Goal: Feedback & Contribution: Submit feedback/report problem

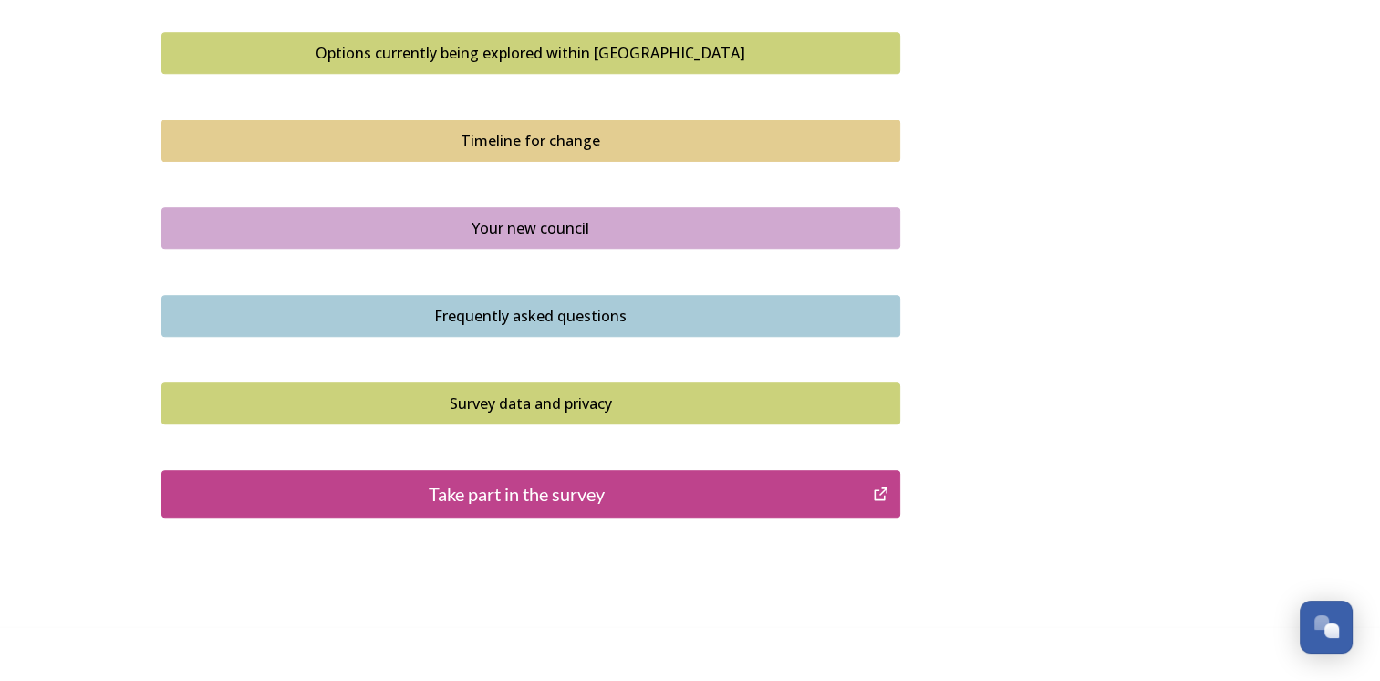
scroll to position [1279, 0]
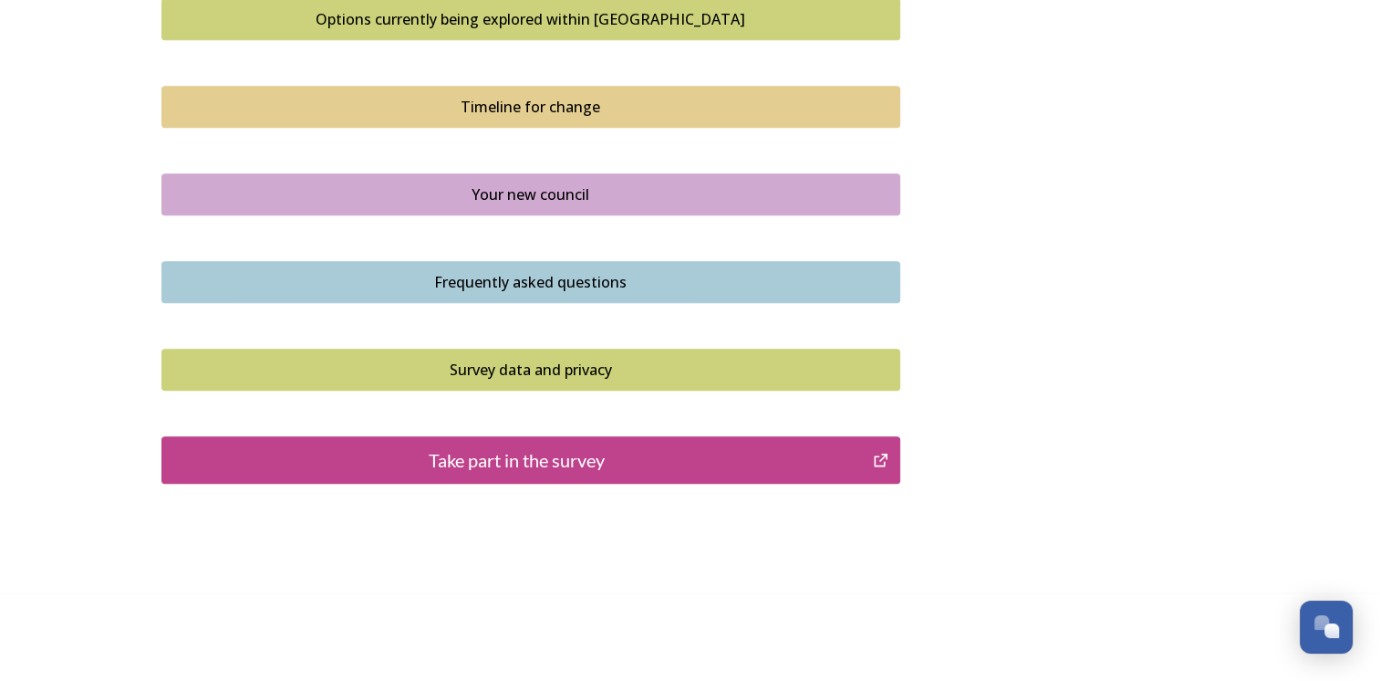
click at [529, 460] on div "Take part in the survey" at bounding box center [518, 459] width 692 height 27
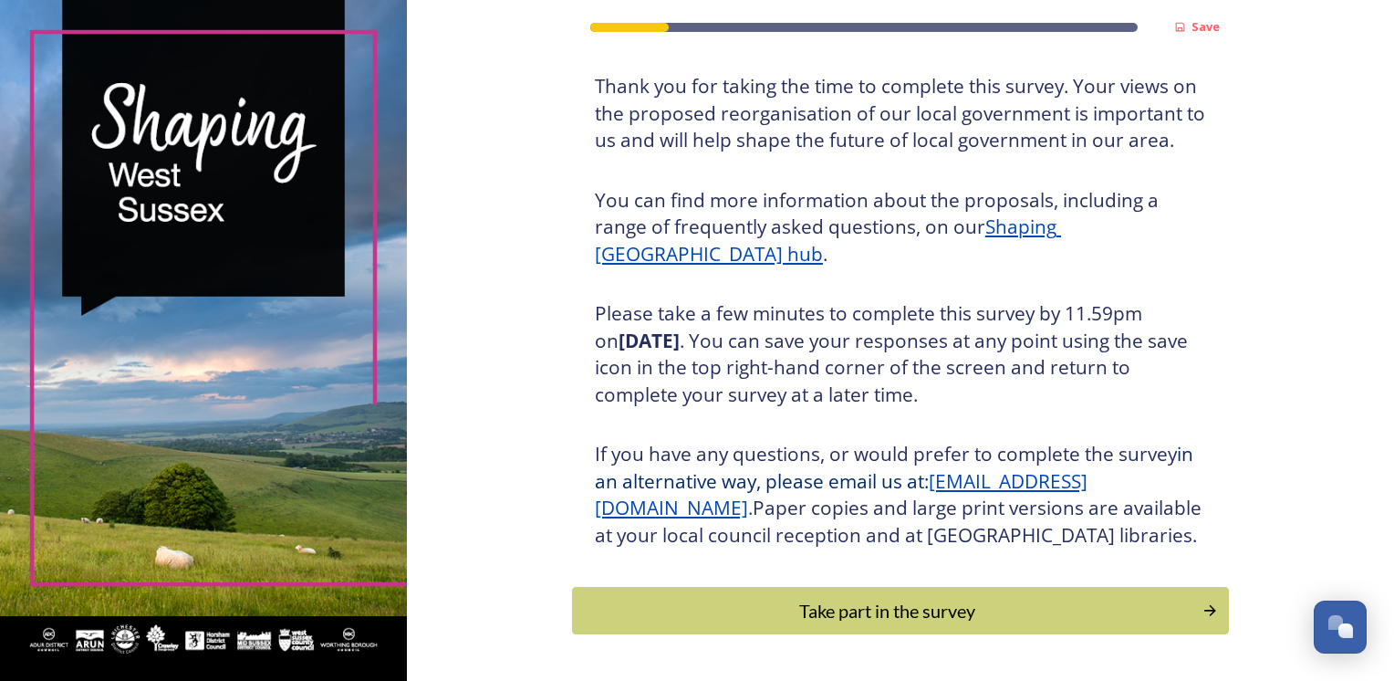
scroll to position [194, 0]
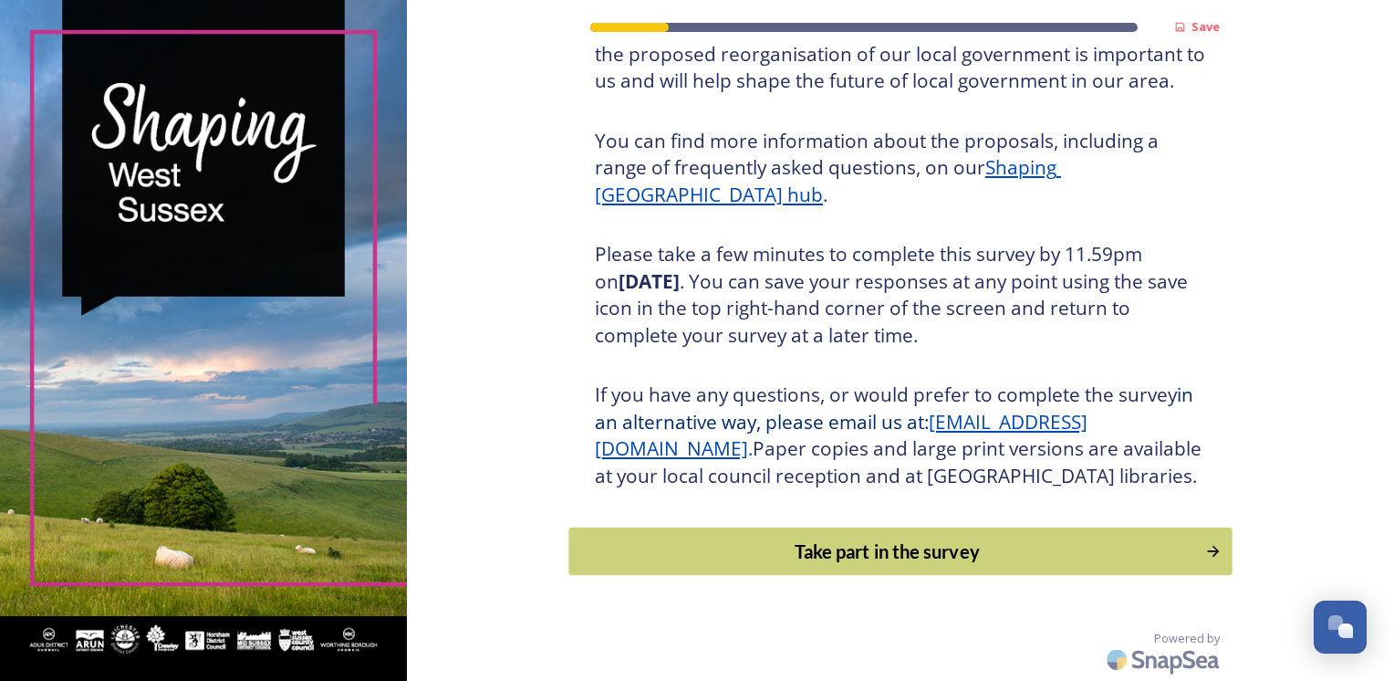
click at [817, 550] on div "Take part in the survey" at bounding box center [886, 550] width 617 height 27
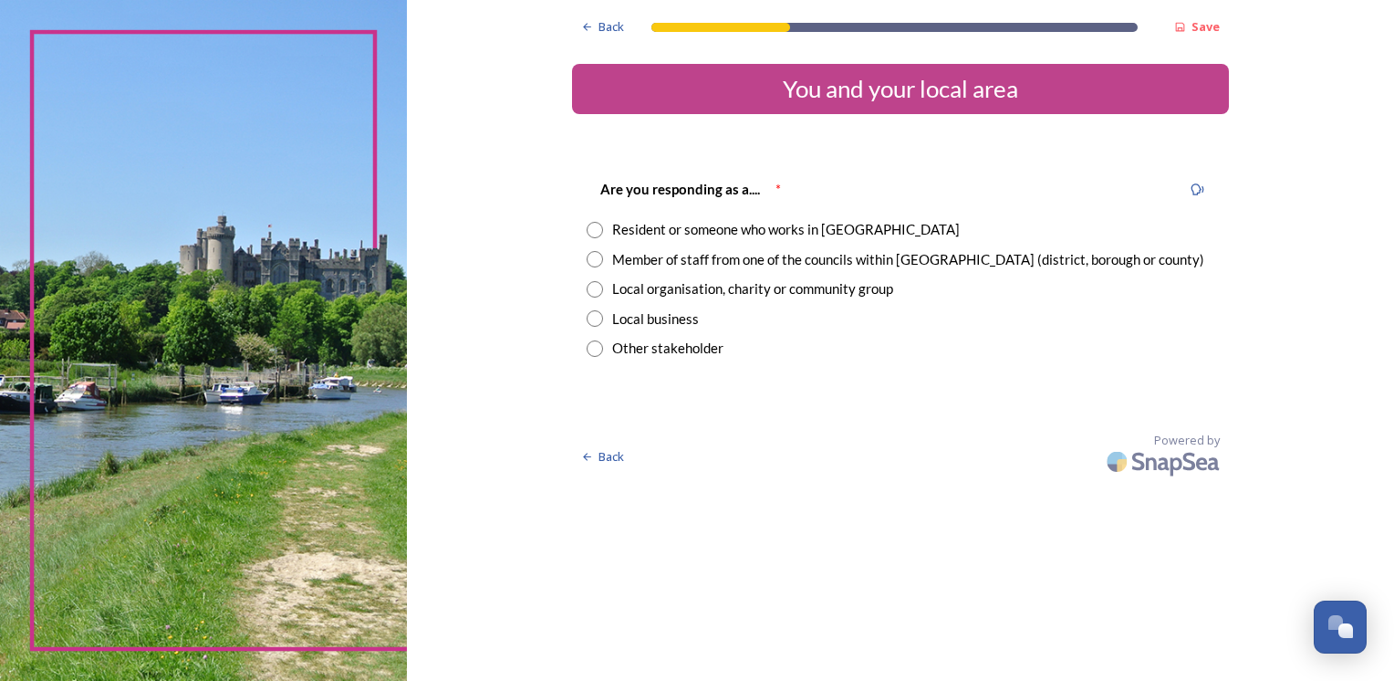
click at [591, 290] on input "radio" at bounding box center [595, 289] width 16 height 16
radio input "true"
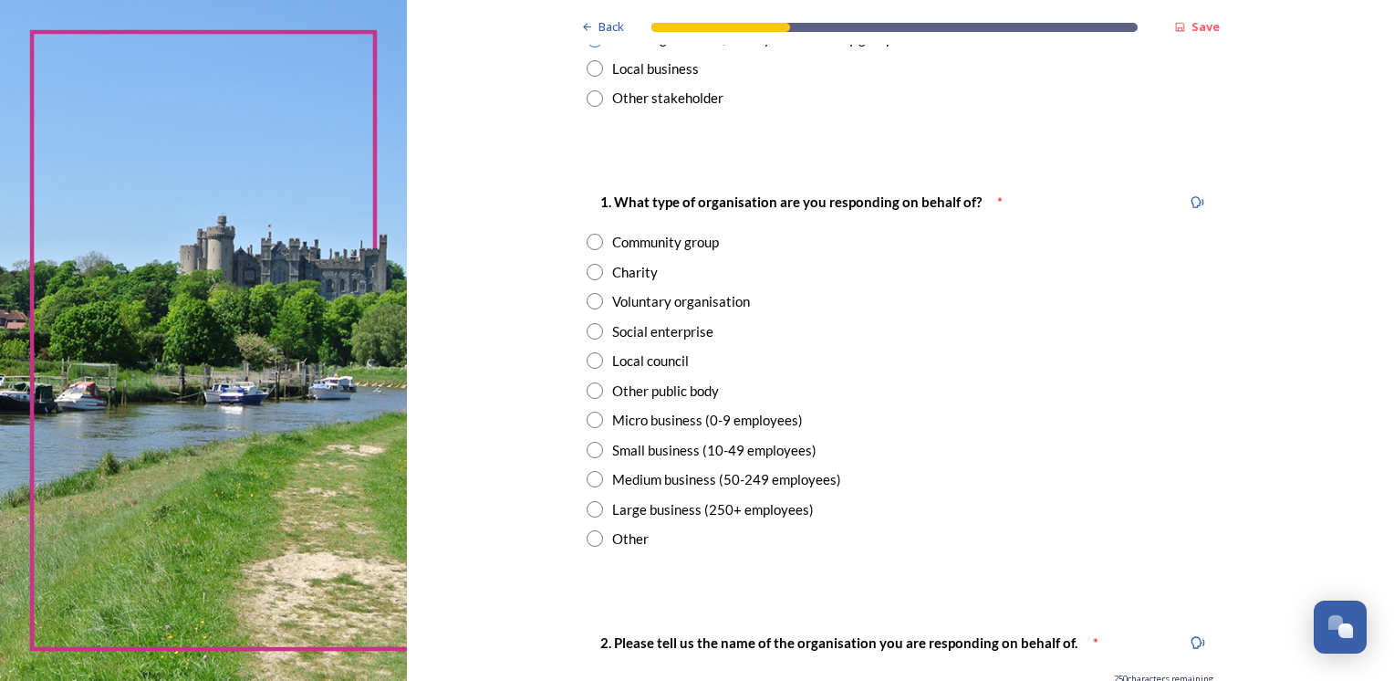
scroll to position [252, 0]
click at [587, 357] on input "radio" at bounding box center [595, 358] width 16 height 16
radio input "true"
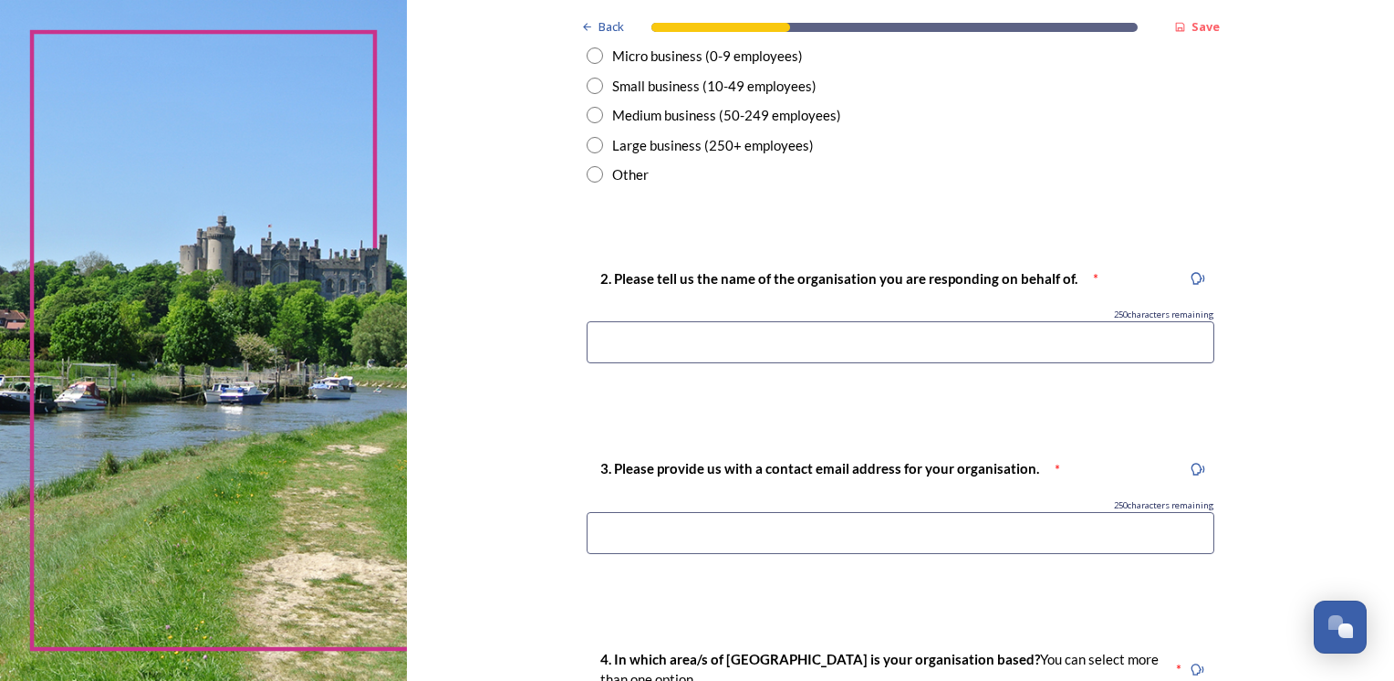
scroll to position [622, 0]
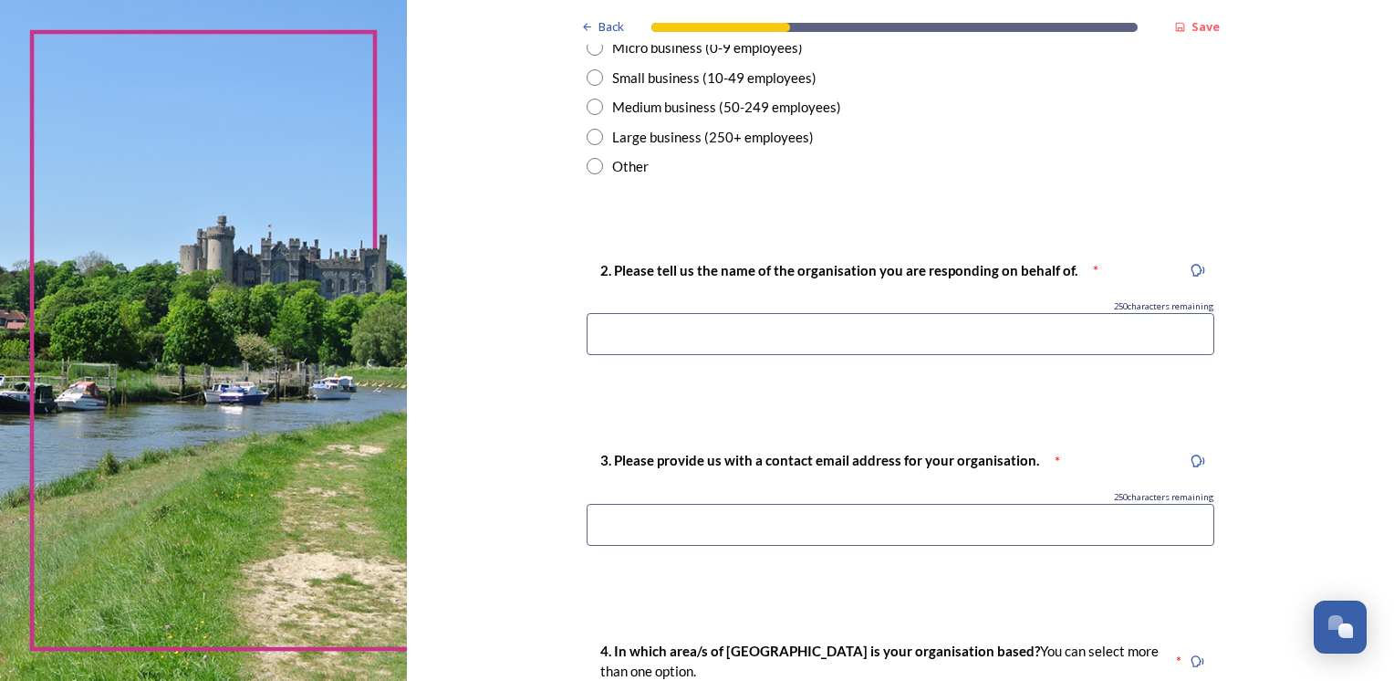
click at [755, 339] on input at bounding box center [901, 334] width 628 height 42
type input "wscc"
click at [737, 521] on input at bounding box center [901, 525] width 628 height 42
click at [842, 520] on input at bounding box center [901, 525] width 628 height 42
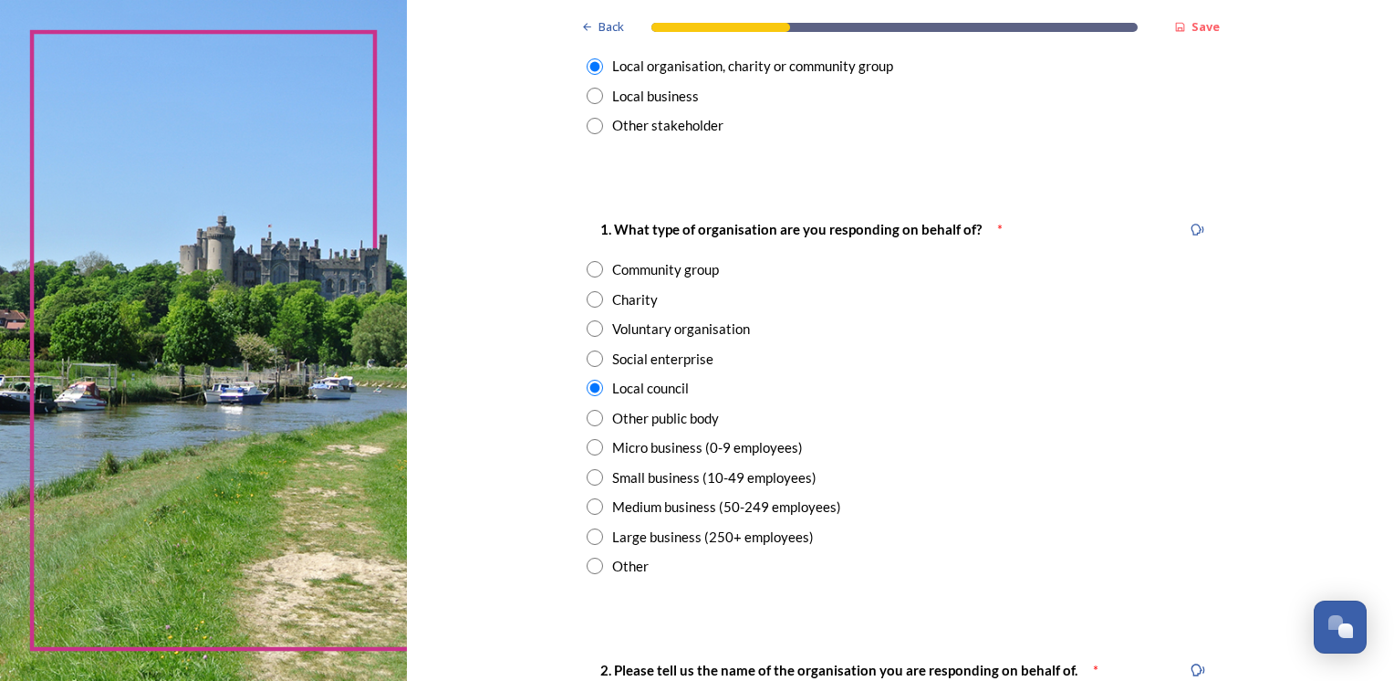
scroll to position [248, 0]
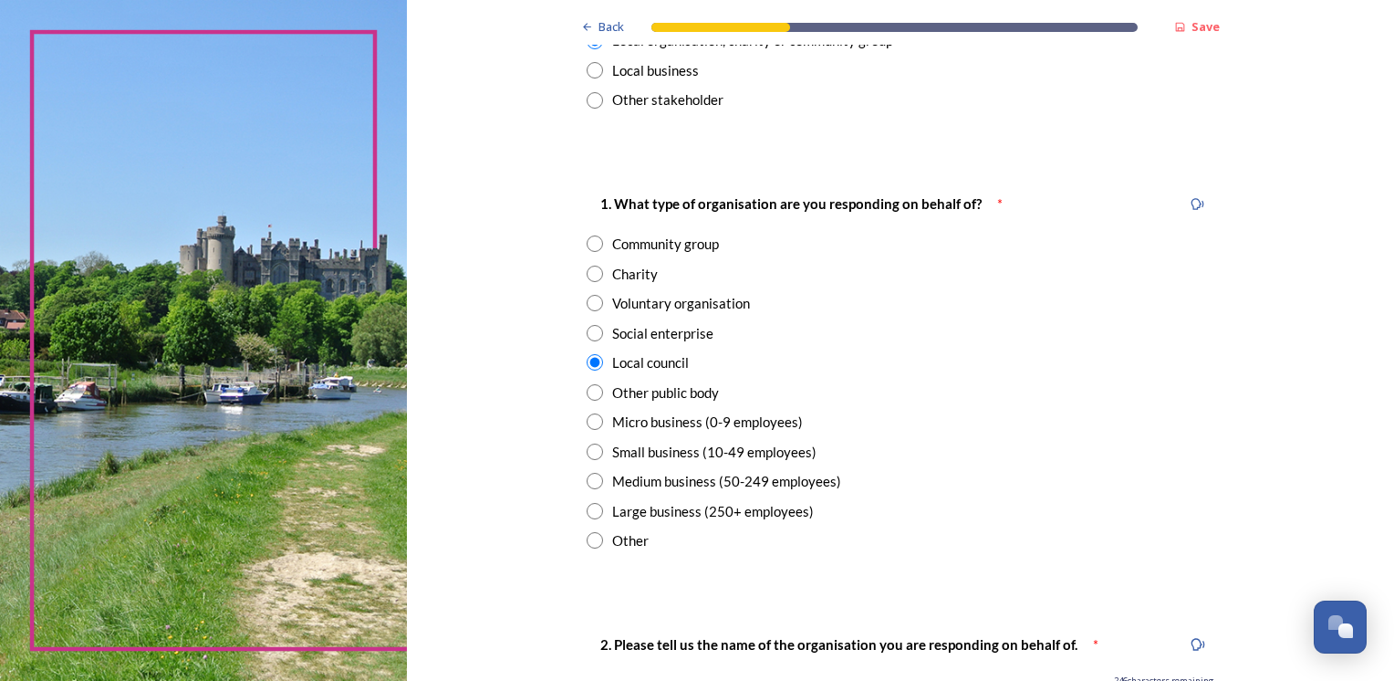
click at [589, 546] on input "radio" at bounding box center [595, 540] width 16 height 16
radio input "true"
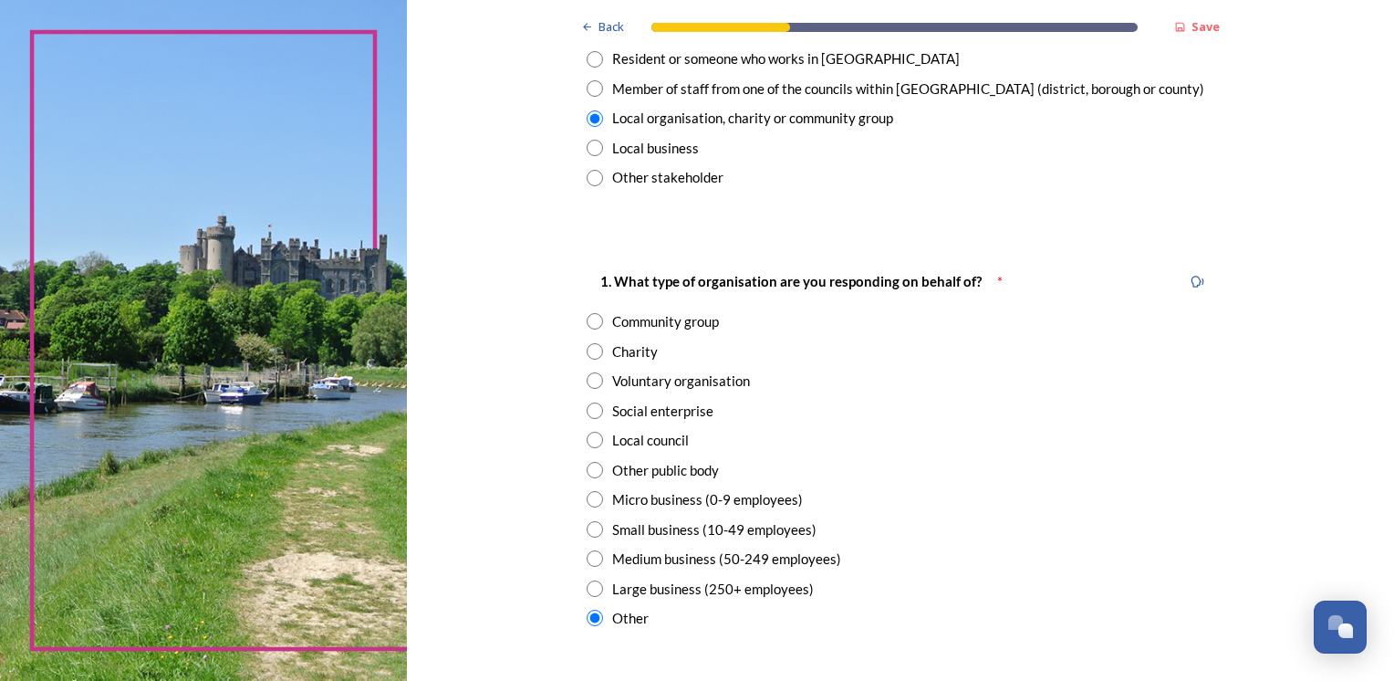
scroll to position [167, 0]
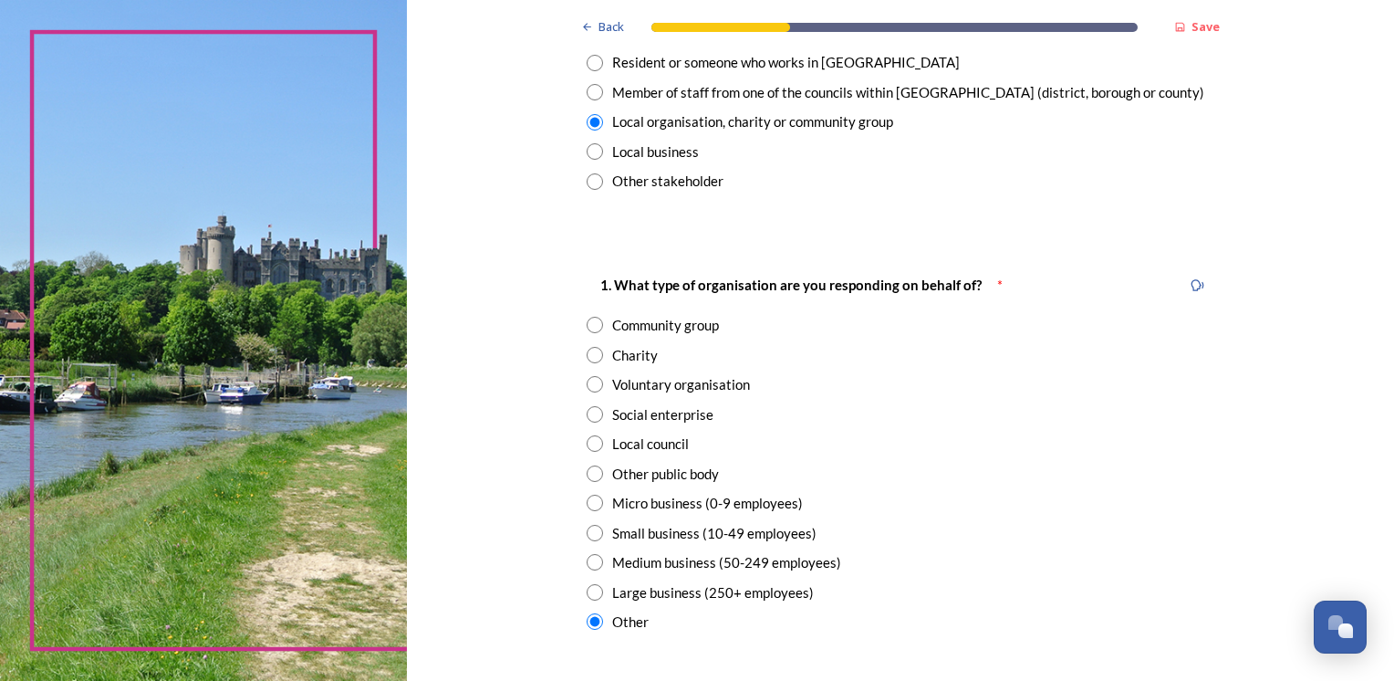
click at [587, 96] on input "radio" at bounding box center [595, 92] width 16 height 16
radio input "true"
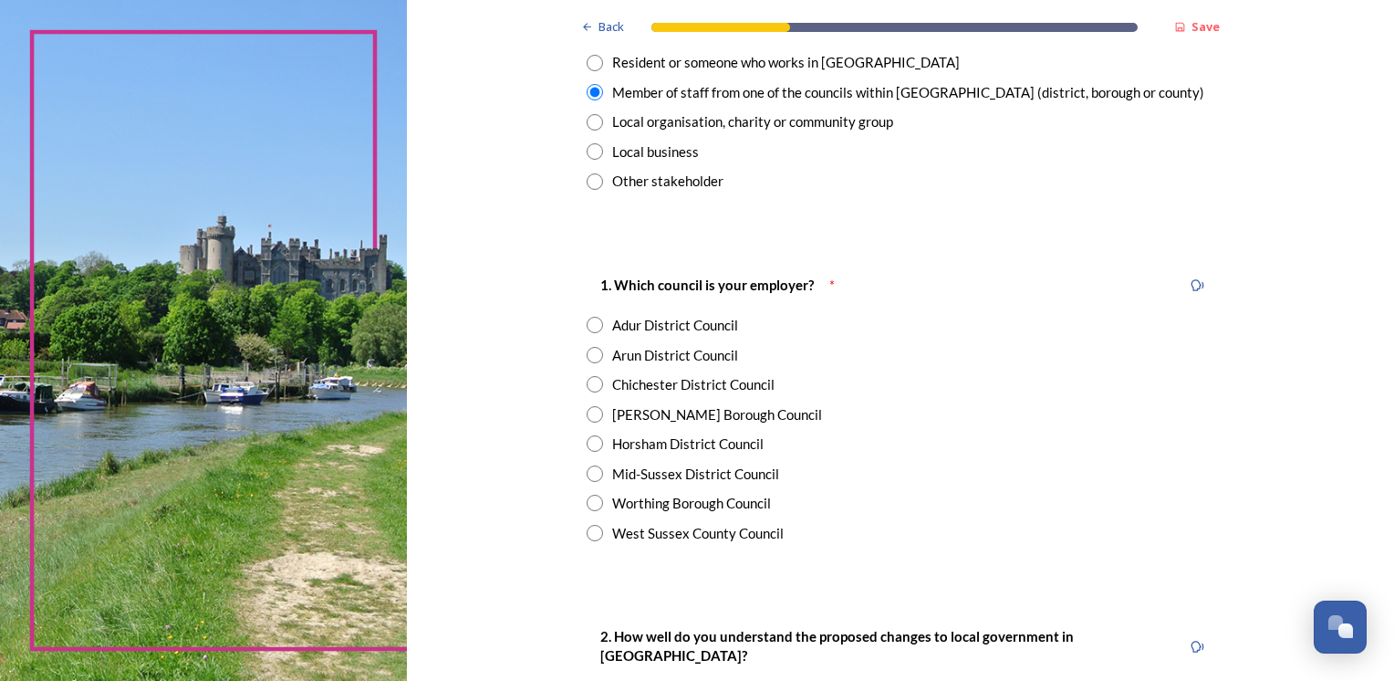
click at [592, 531] on input "radio" at bounding box center [595, 533] width 16 height 16
radio input "true"
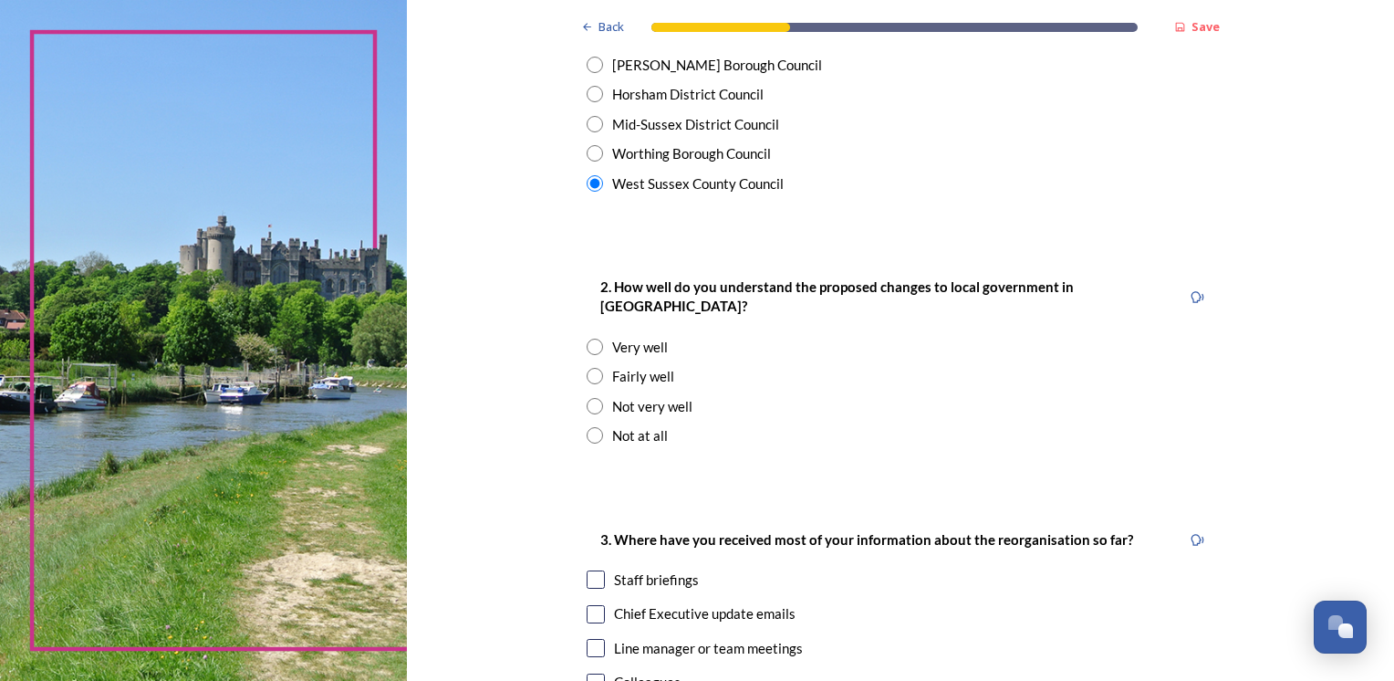
scroll to position [534, 0]
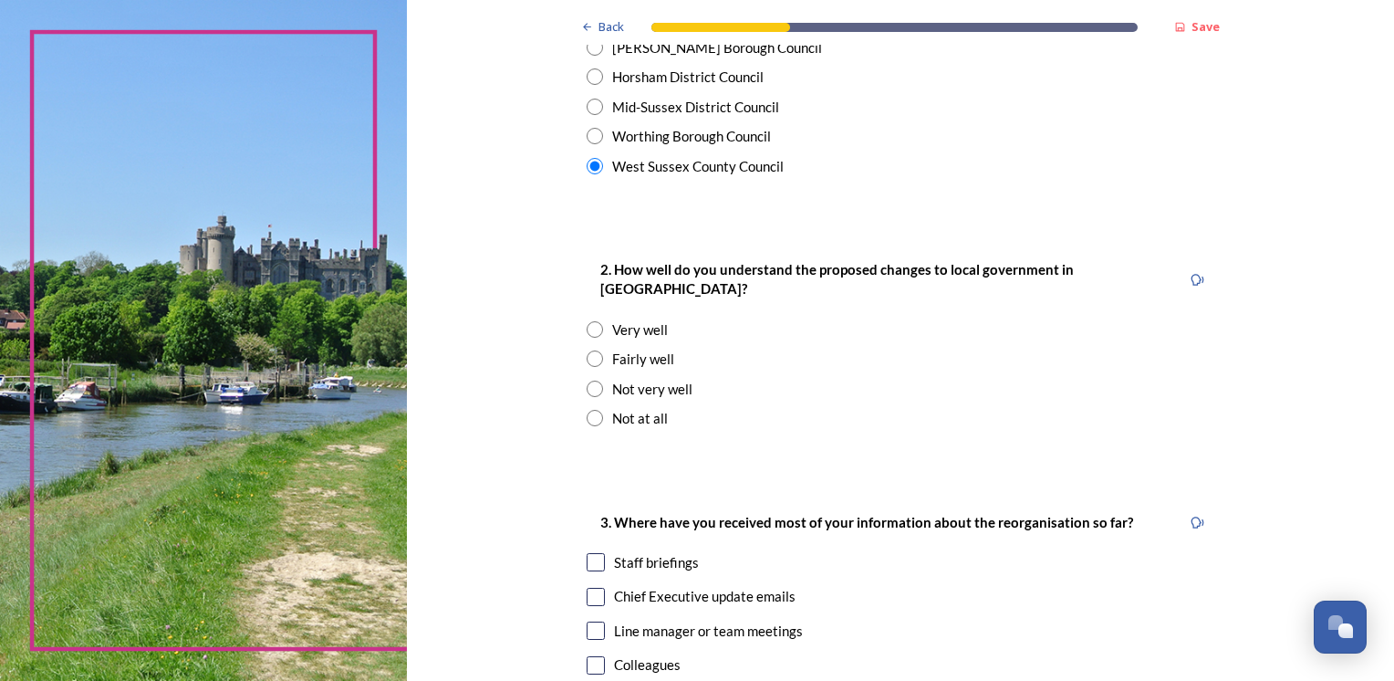
click at [591, 410] on input "radio" at bounding box center [595, 418] width 16 height 16
radio input "true"
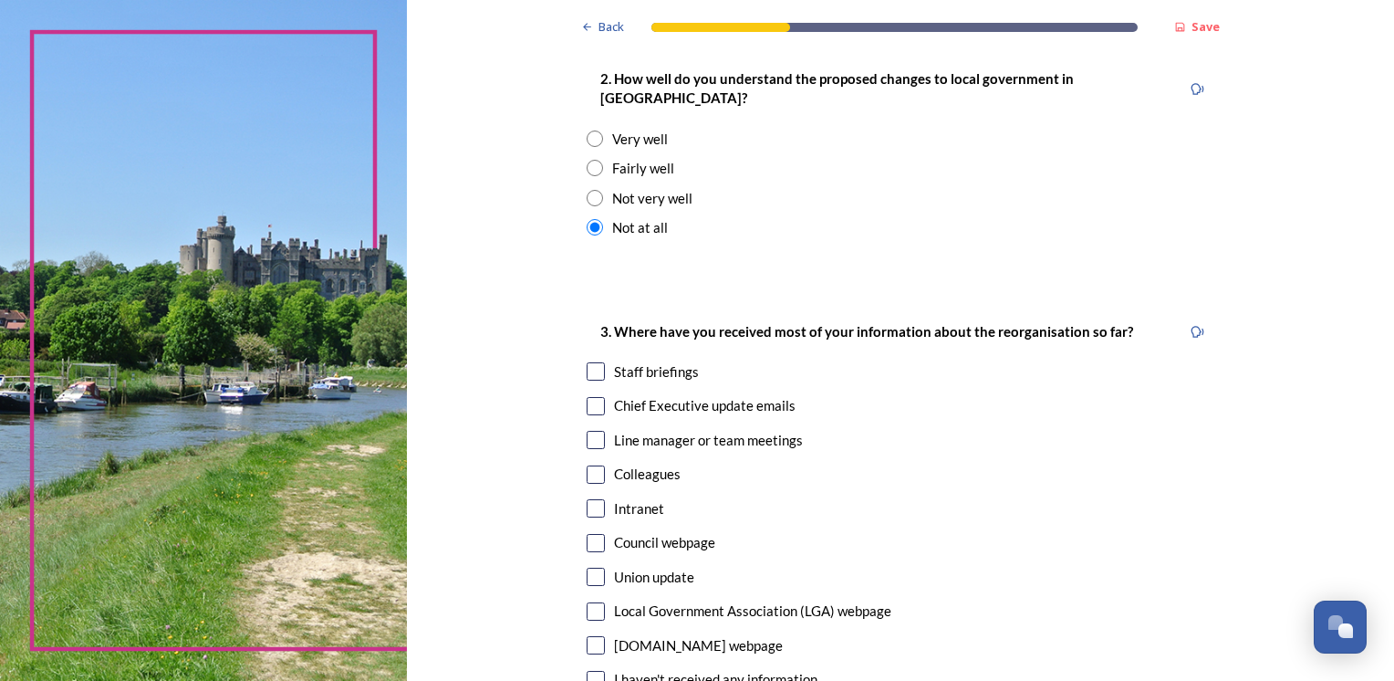
scroll to position [725, 0]
click at [612, 187] on div "Not very well" at bounding box center [652, 197] width 80 height 21
radio input "true"
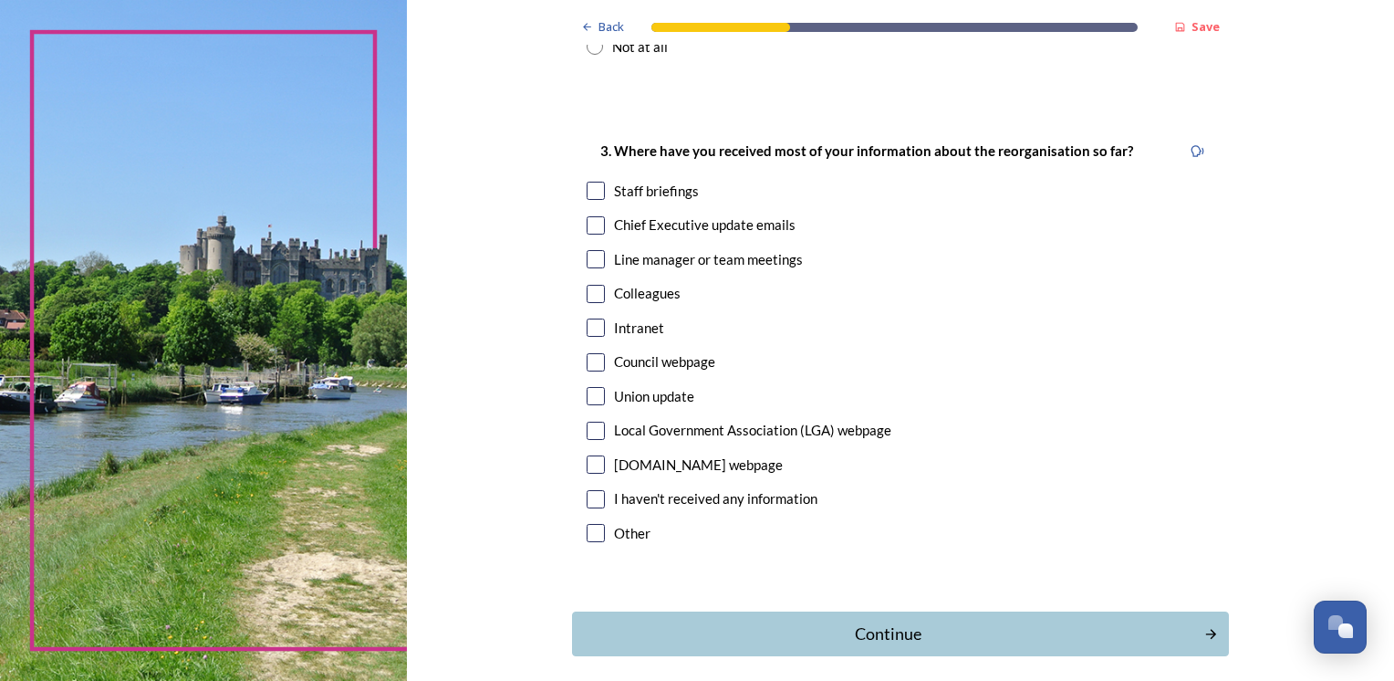
scroll to position [907, 0]
click at [591, 488] on input "checkbox" at bounding box center [596, 497] width 18 height 18
checkbox input "true"
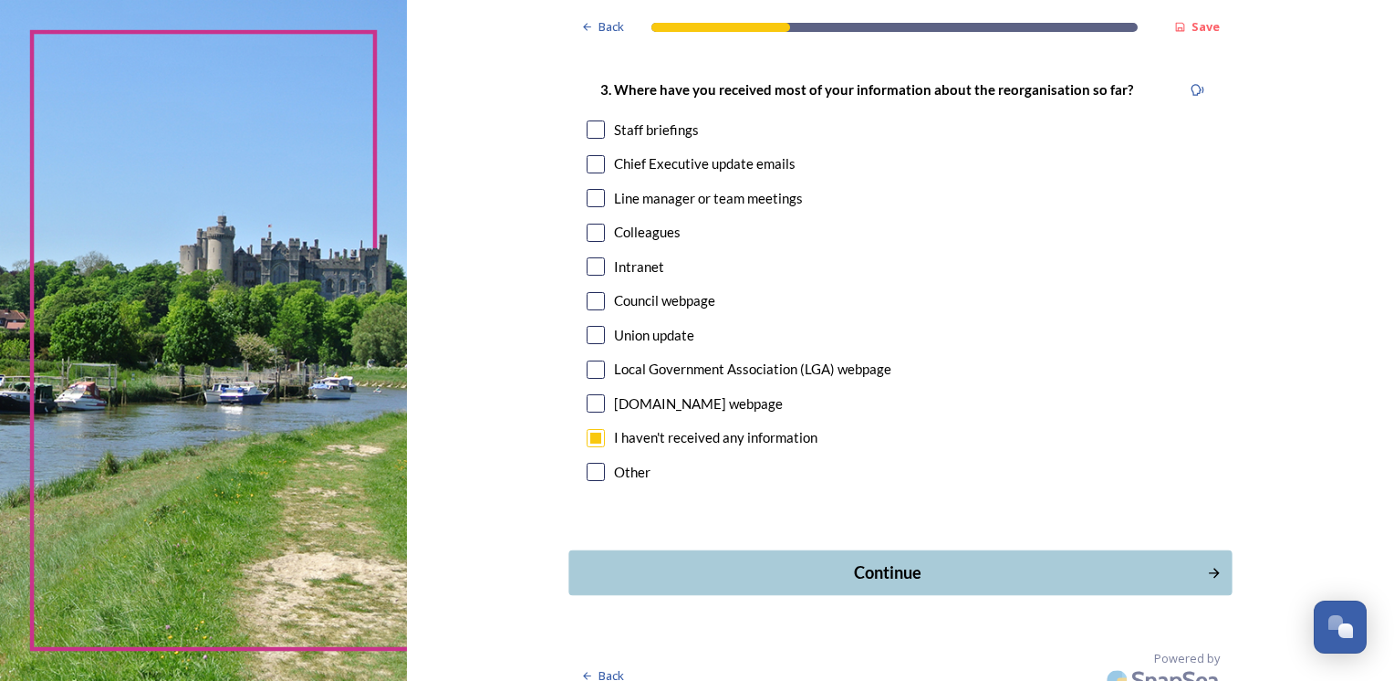
click at [899, 560] on div "Continue" at bounding box center [887, 572] width 618 height 25
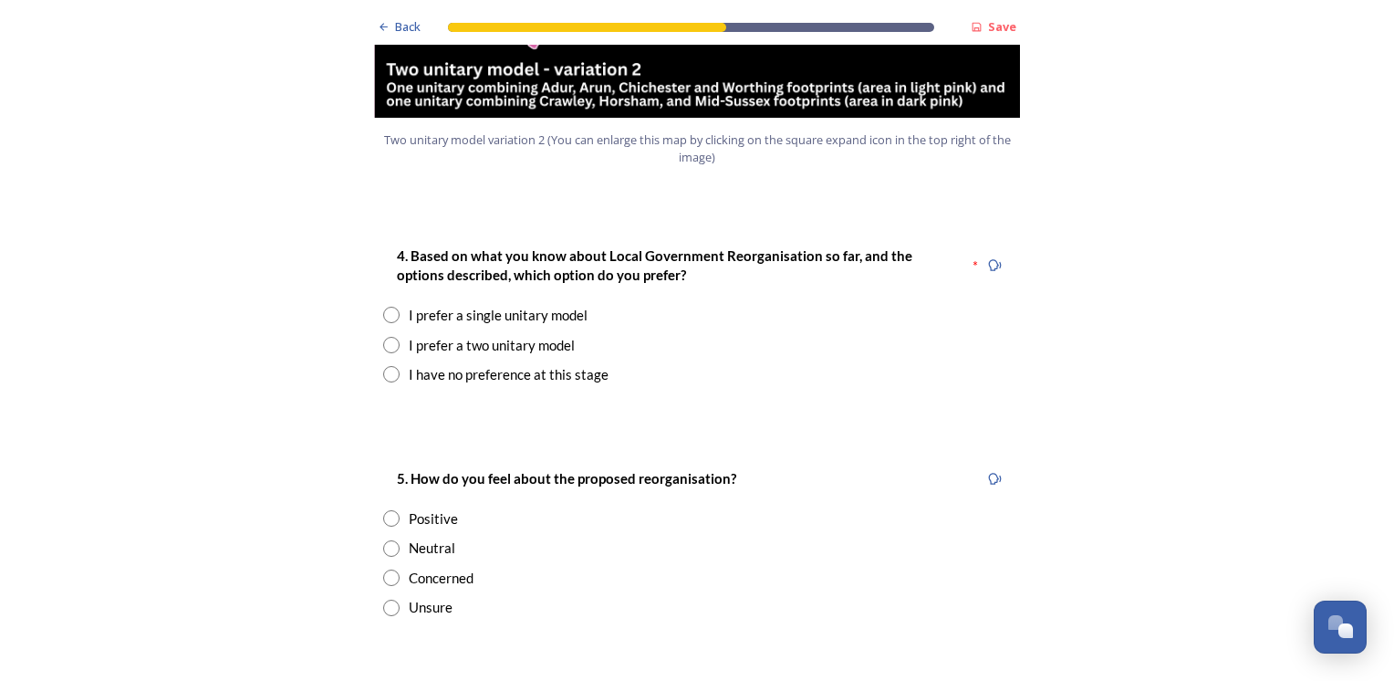
scroll to position [2311, 0]
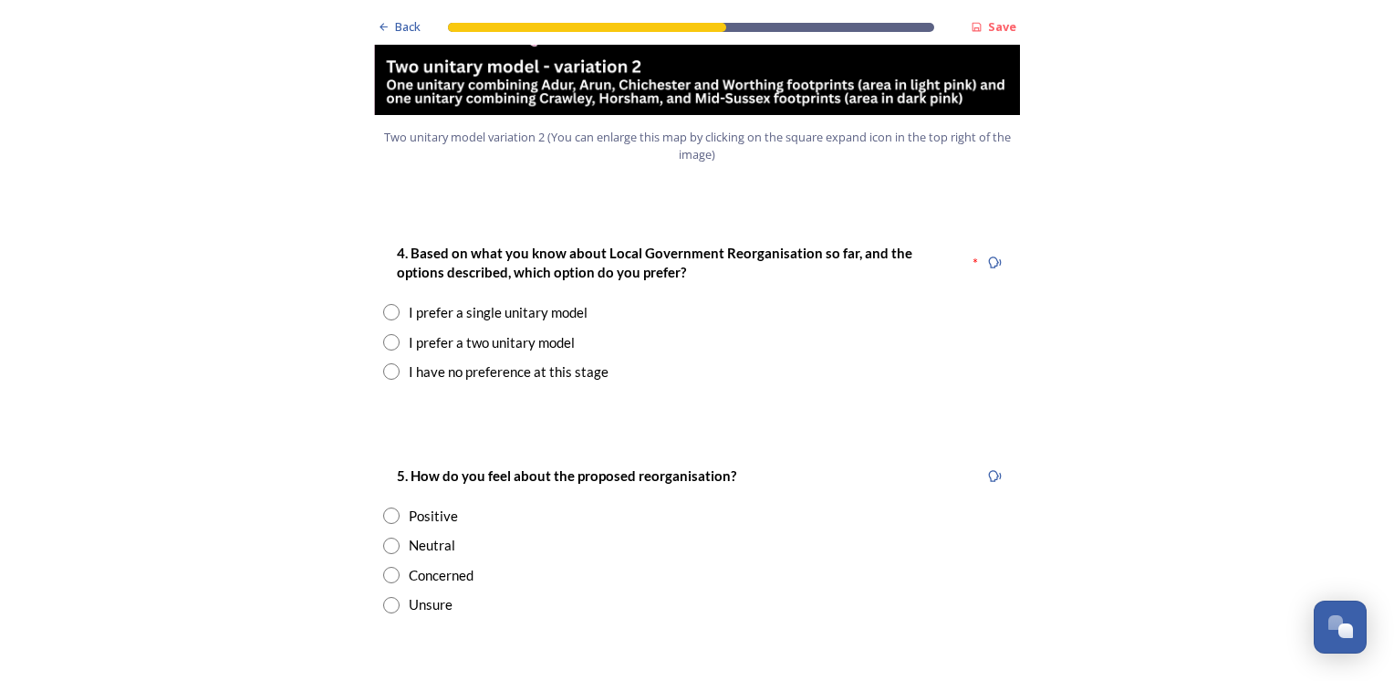
click at [387, 304] on input "radio" at bounding box center [391, 312] width 16 height 16
radio input "true"
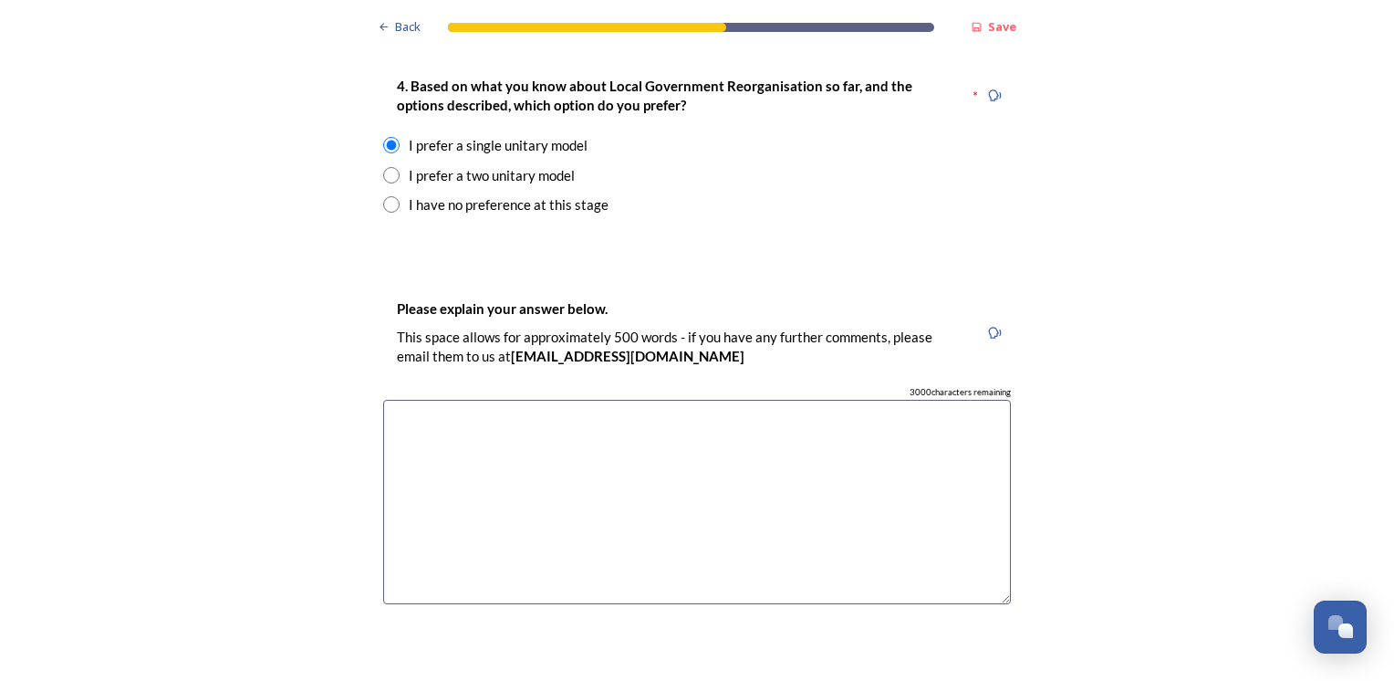
scroll to position [2492, 0]
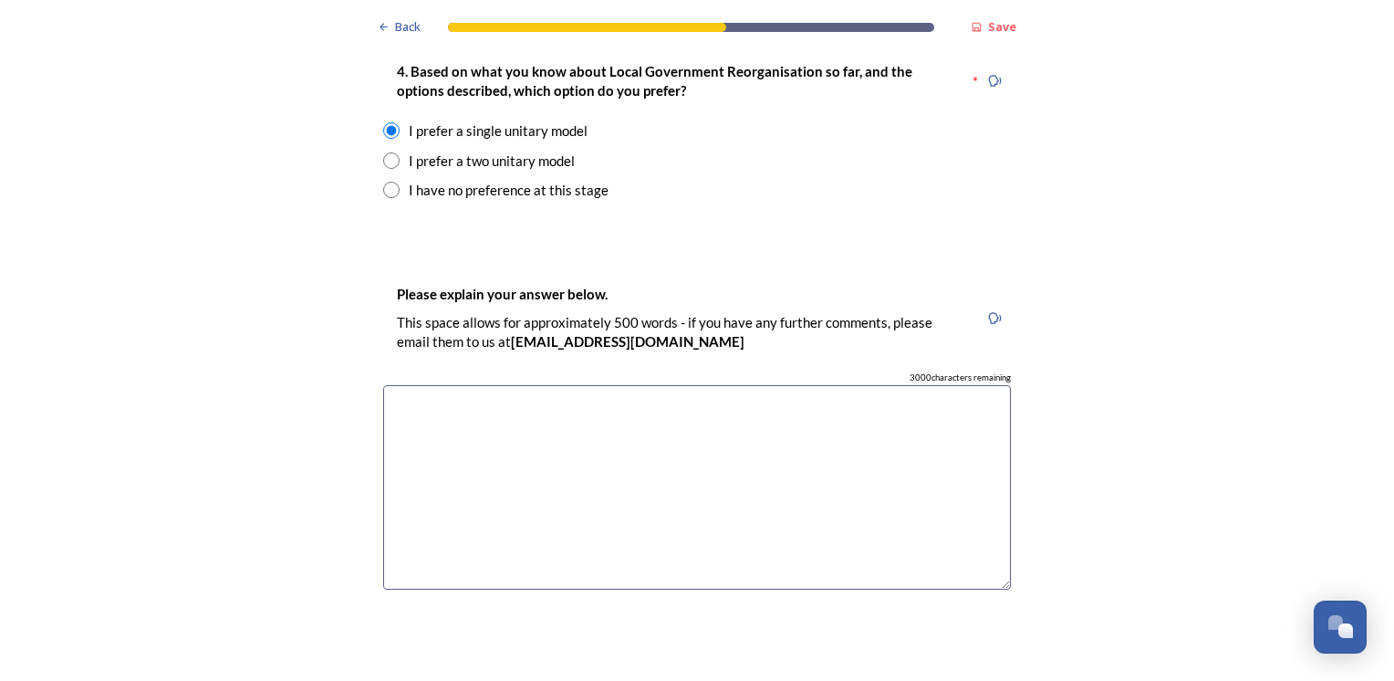
click at [503, 445] on textarea at bounding box center [697, 487] width 628 height 205
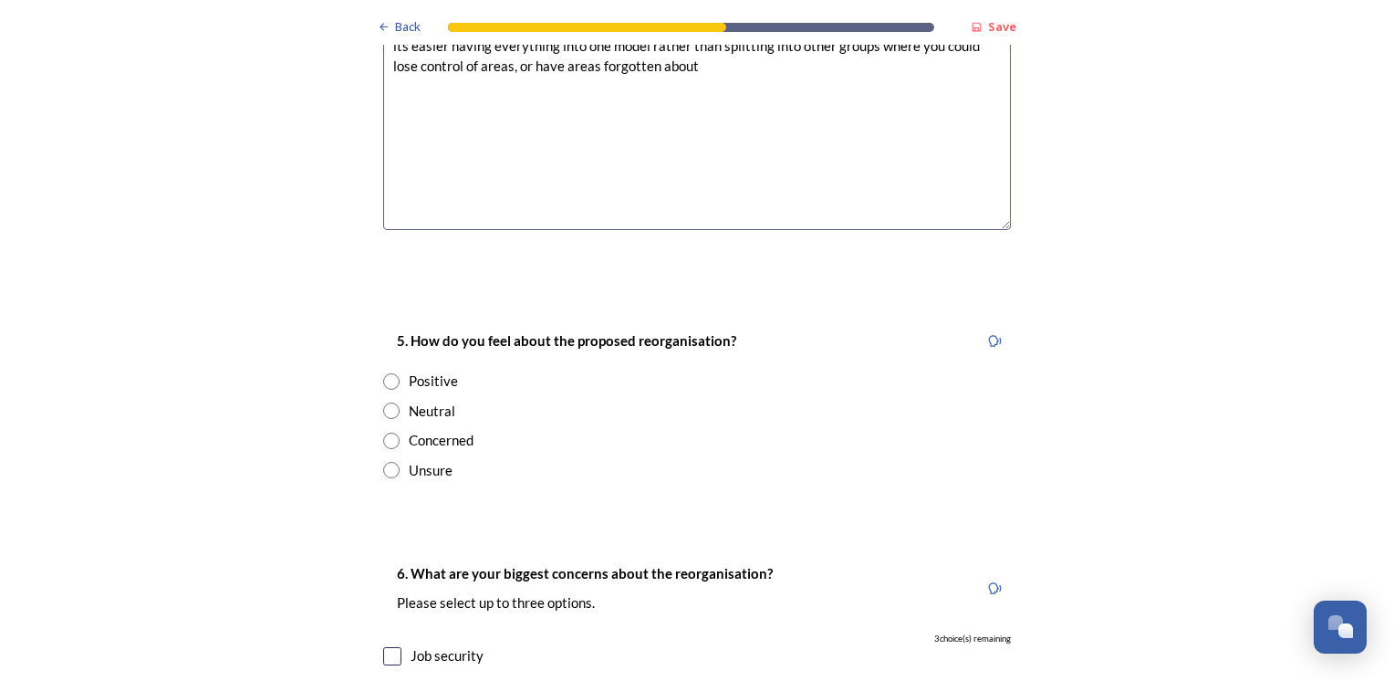
scroll to position [2853, 0]
type textarea "its easier having everything into one model rather than splitting into other gr…"
click at [383, 432] on input "radio" at bounding box center [391, 440] width 16 height 16
radio input "true"
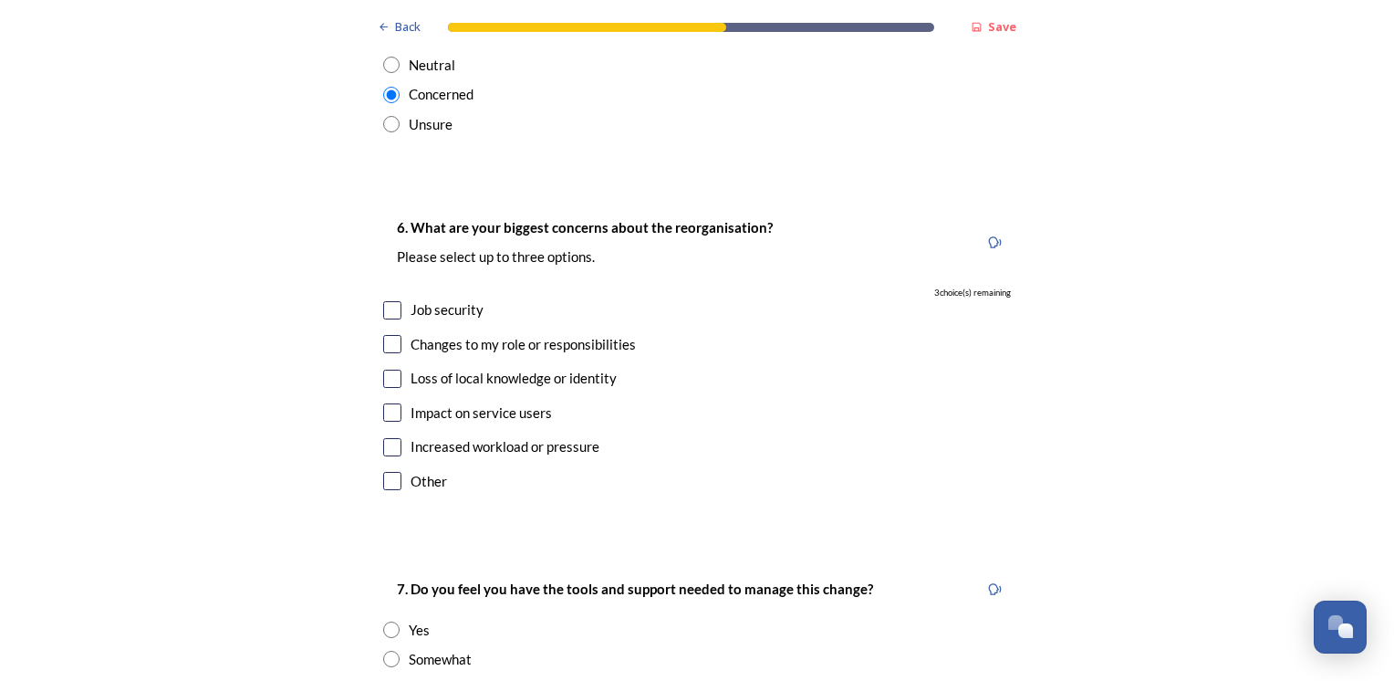
scroll to position [3202, 0]
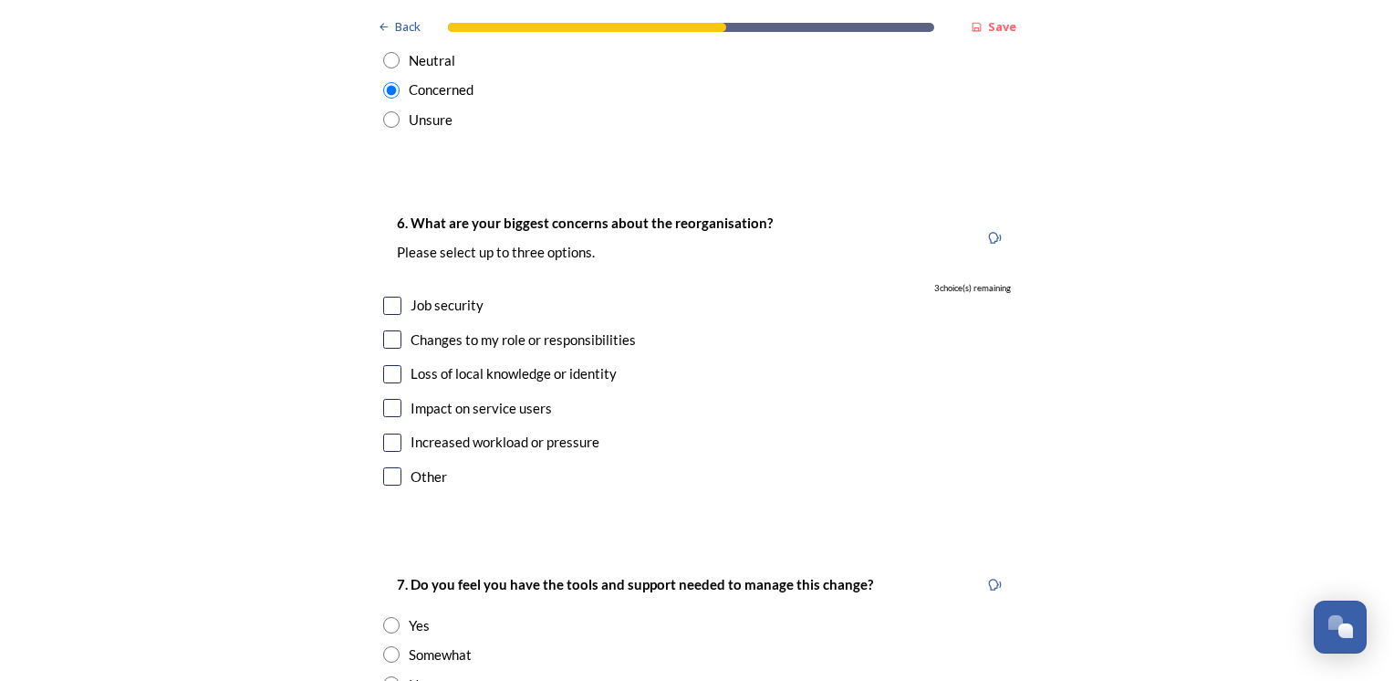
click at [394, 296] on input "checkbox" at bounding box center [392, 305] width 18 height 18
checkbox input "true"
click at [392, 330] on input "checkbox" at bounding box center [392, 339] width 18 height 18
checkbox input "true"
click at [391, 399] on input "checkbox" at bounding box center [392, 408] width 18 height 18
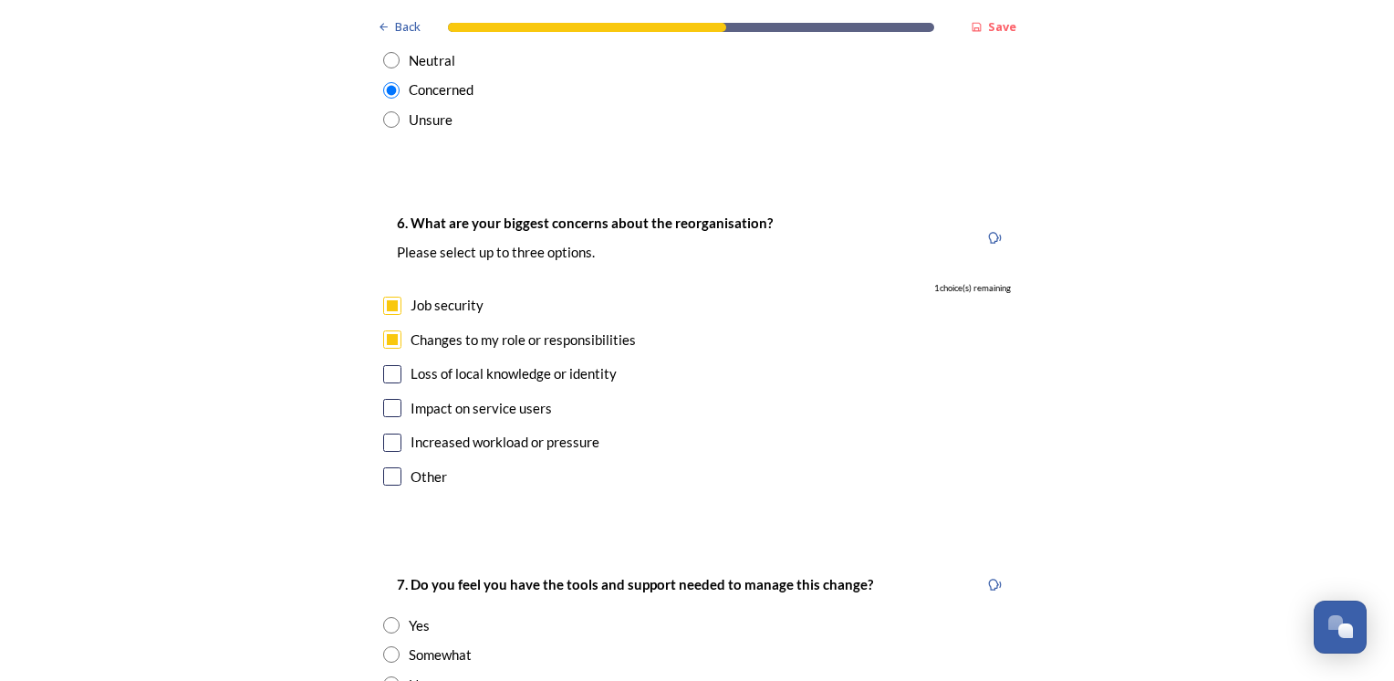
checkbox input "true"
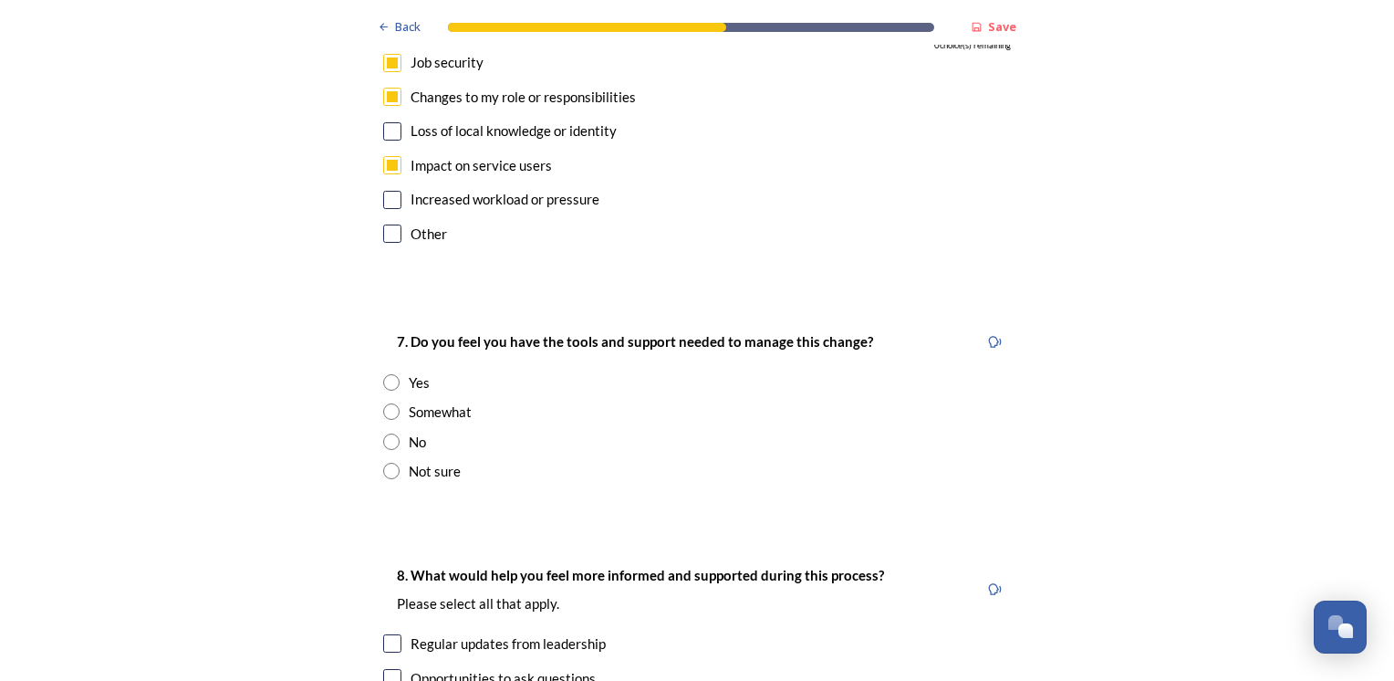
scroll to position [3452, 0]
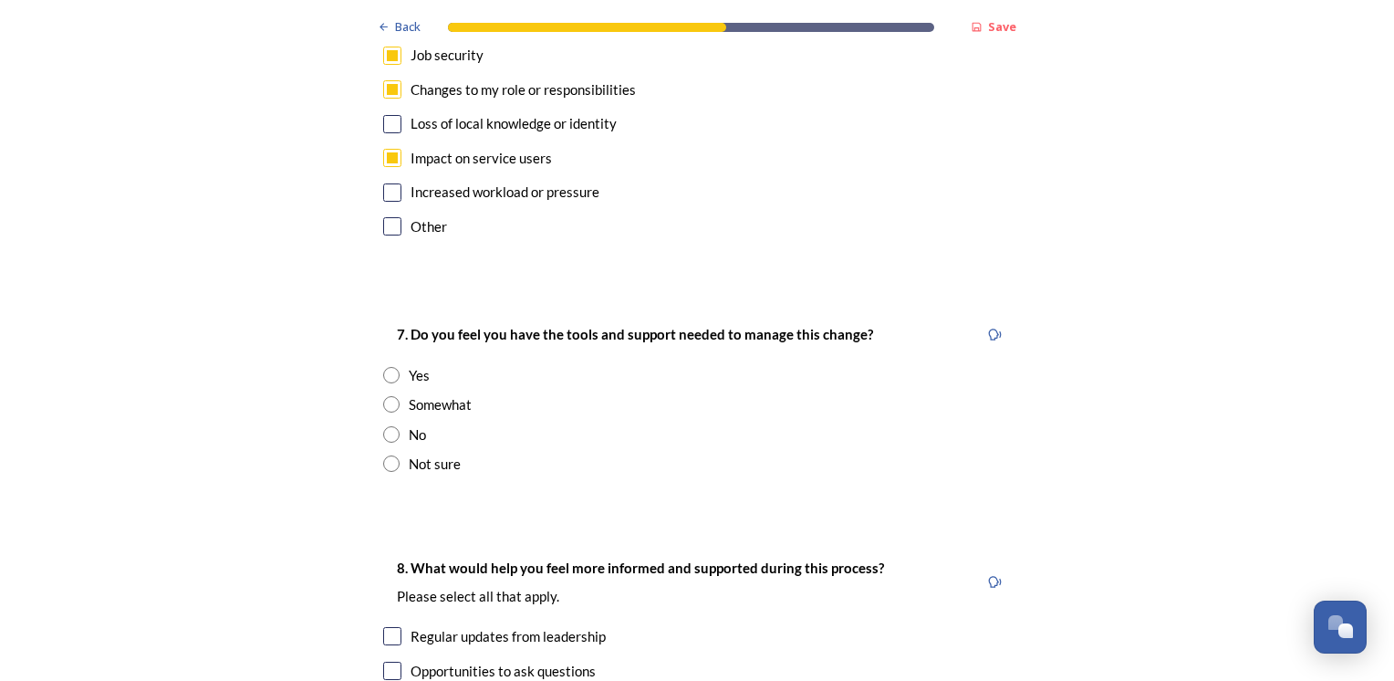
click at [390, 426] on input "radio" at bounding box center [391, 434] width 16 height 16
radio input "true"
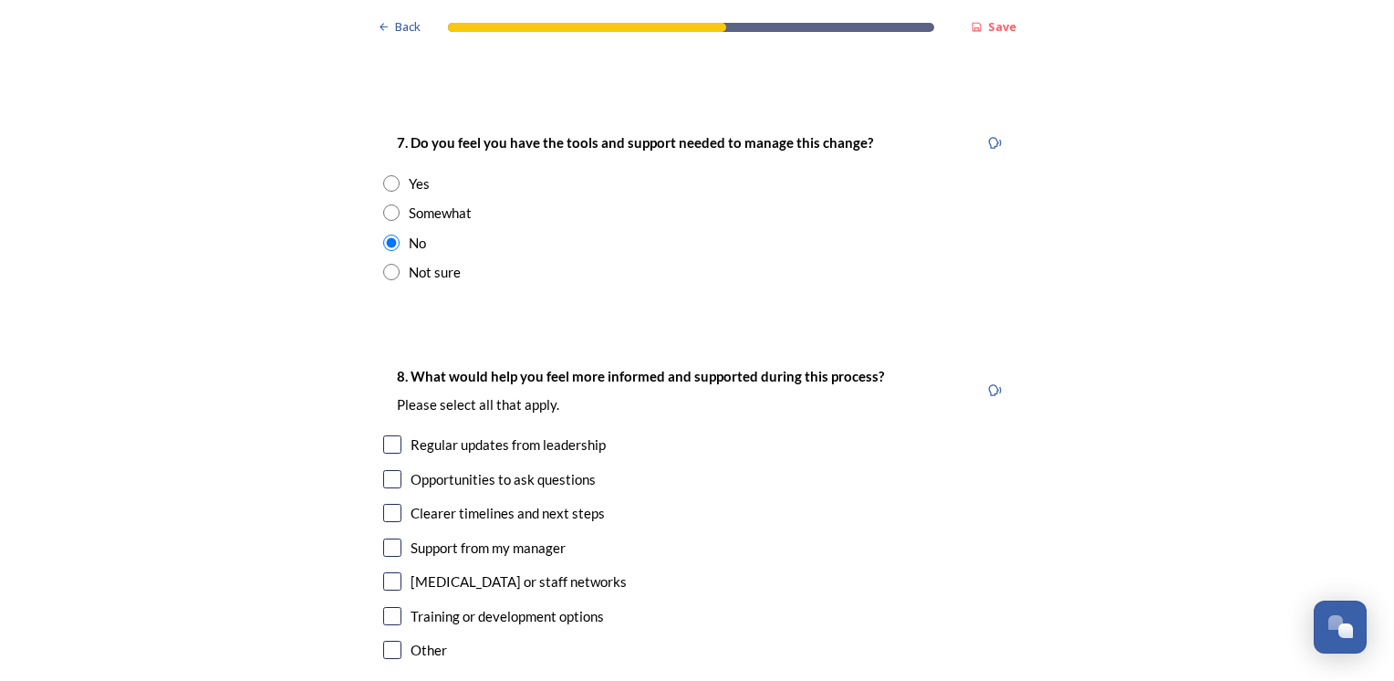
click at [383, 264] on input "radio" at bounding box center [391, 272] width 16 height 16
radio input "true"
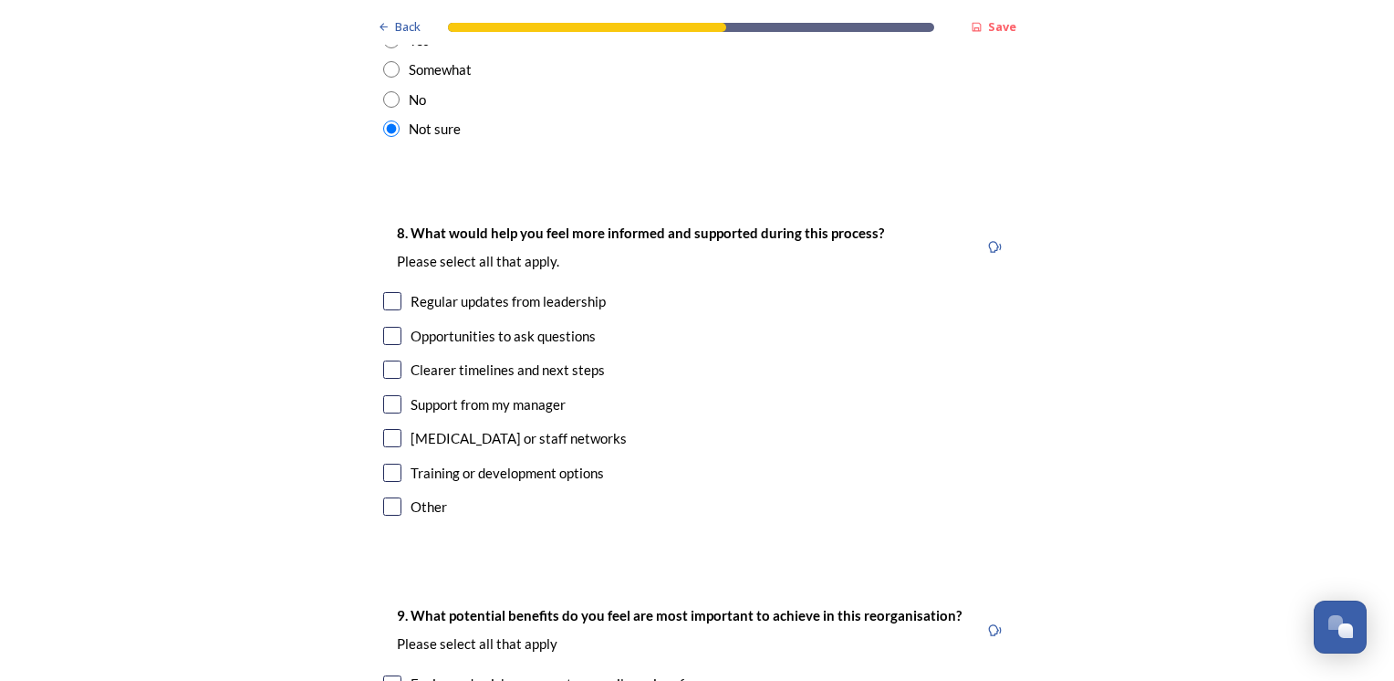
scroll to position [3790, 0]
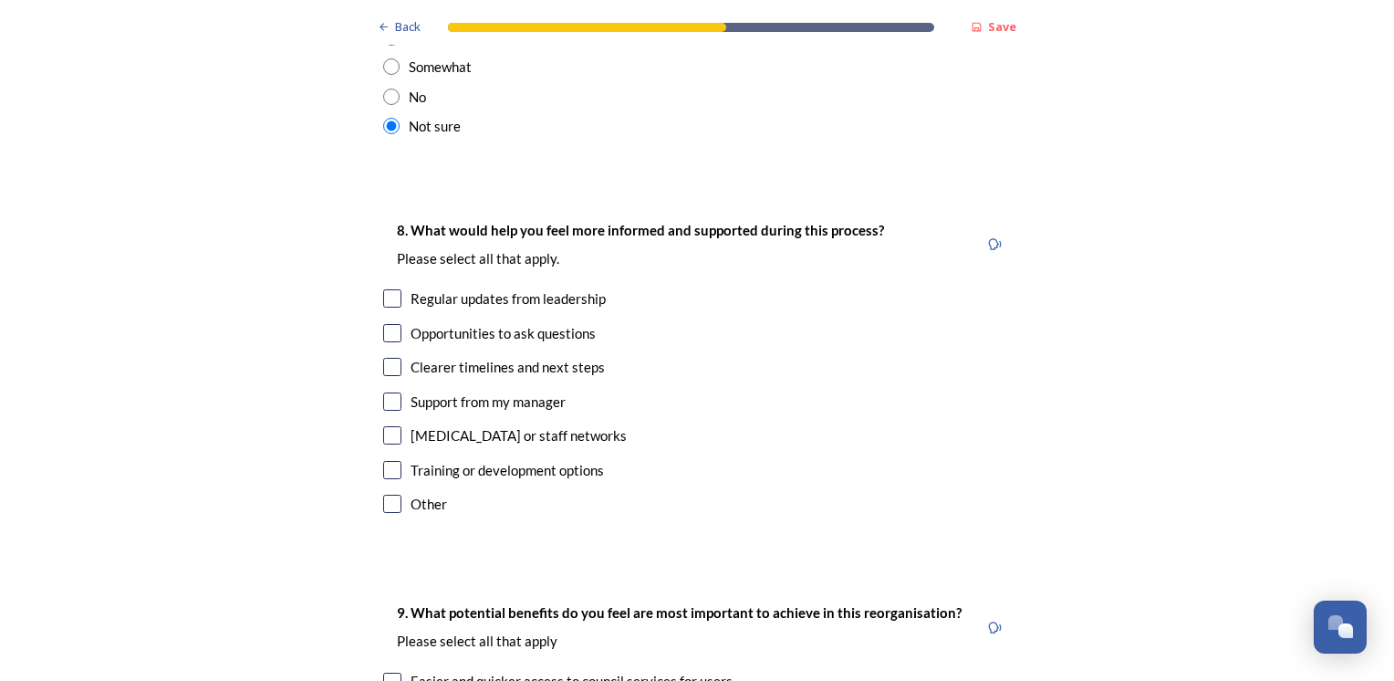
click at [383, 289] on input "checkbox" at bounding box center [392, 298] width 18 height 18
checkbox input "true"
click at [389, 324] on input "checkbox" at bounding box center [392, 333] width 18 height 18
checkbox input "true"
click at [393, 358] on input "checkbox" at bounding box center [392, 367] width 18 height 18
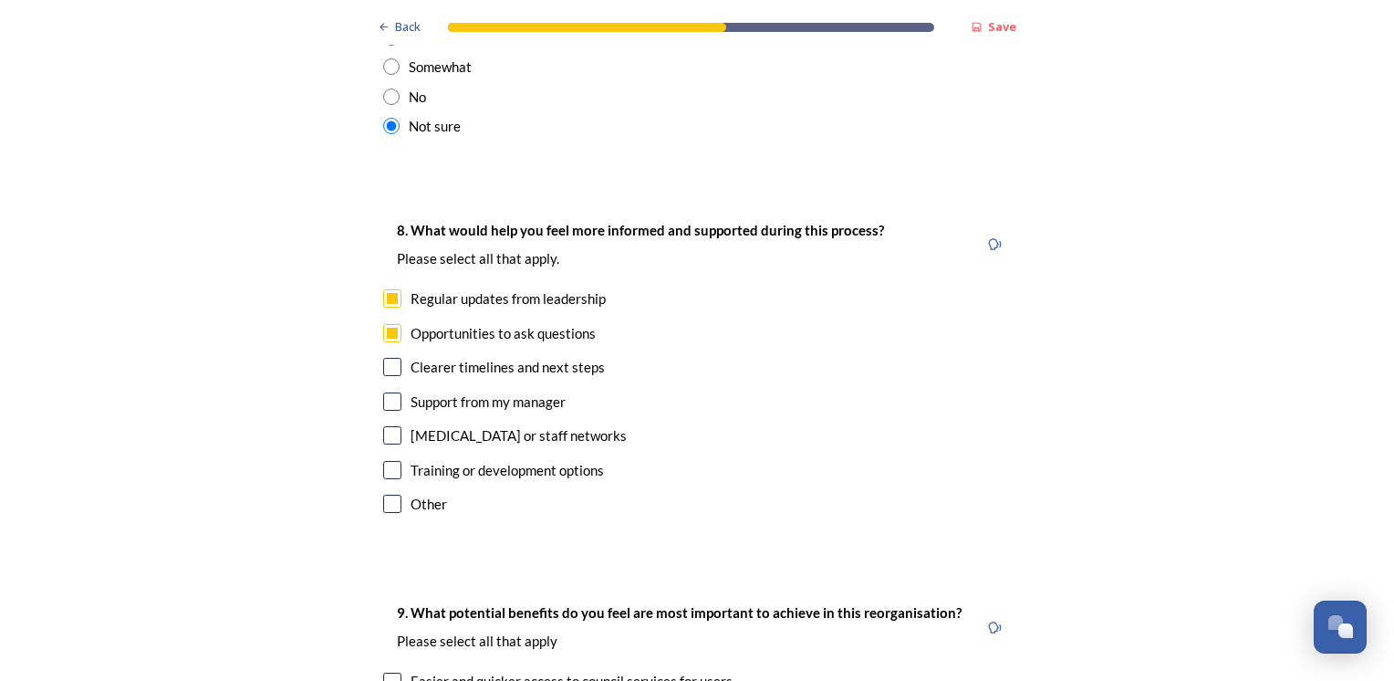
checkbox input "true"
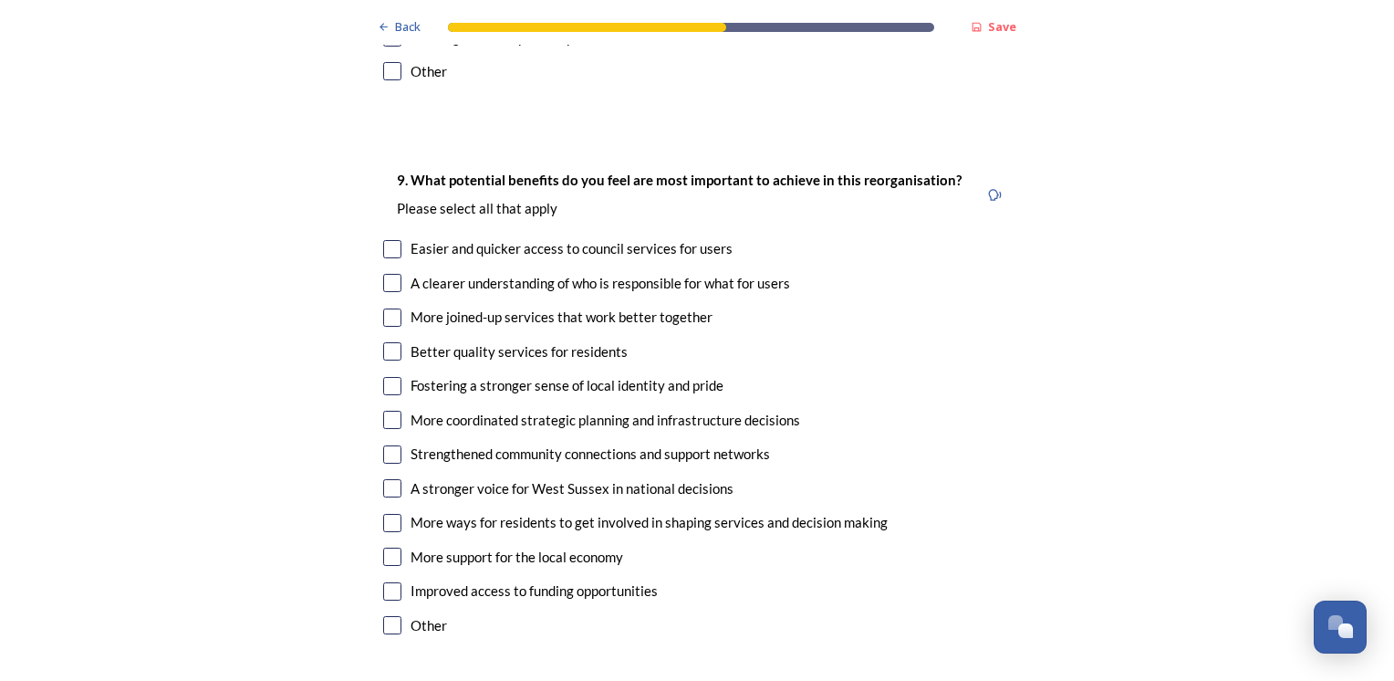
scroll to position [4223, 0]
click at [383, 239] on input "checkbox" at bounding box center [392, 248] width 18 height 18
checkbox input "true"
click at [389, 273] on input "checkbox" at bounding box center [392, 282] width 18 height 18
checkbox input "true"
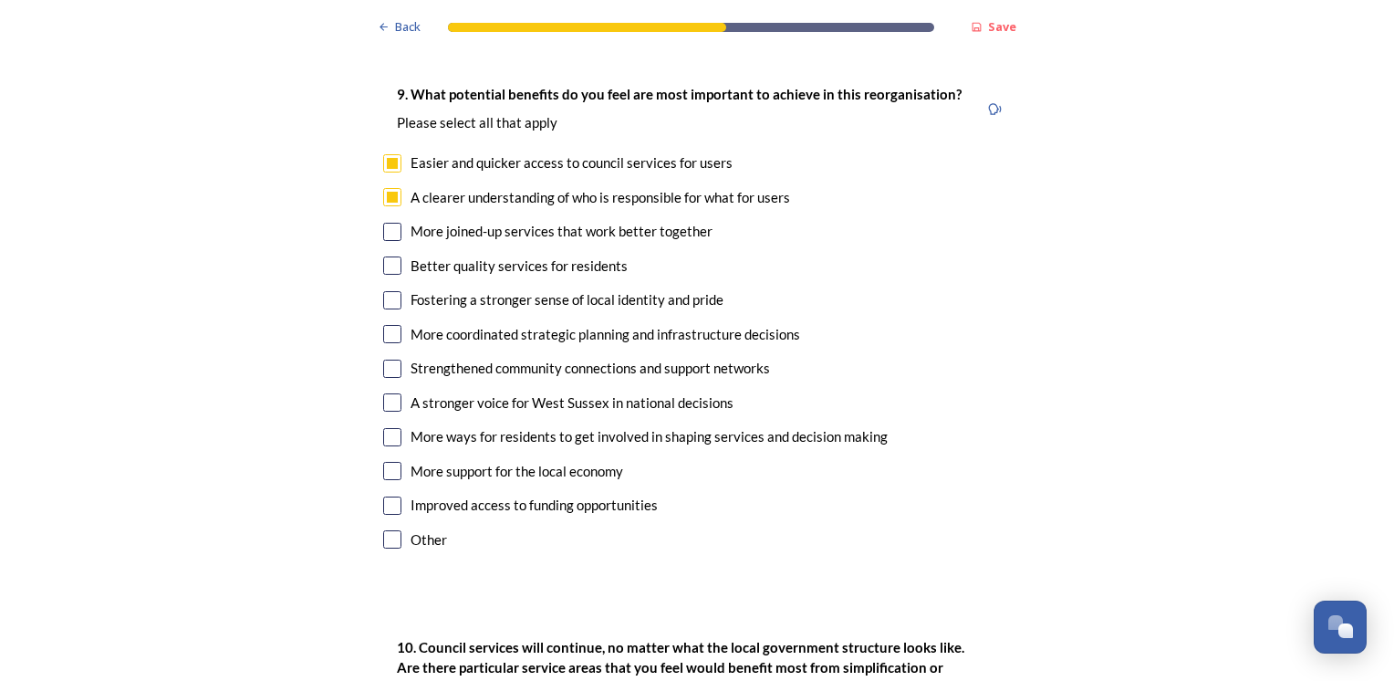
scroll to position [4310, 0]
click at [389, 221] on input "checkbox" at bounding box center [392, 230] width 18 height 18
checkbox input "true"
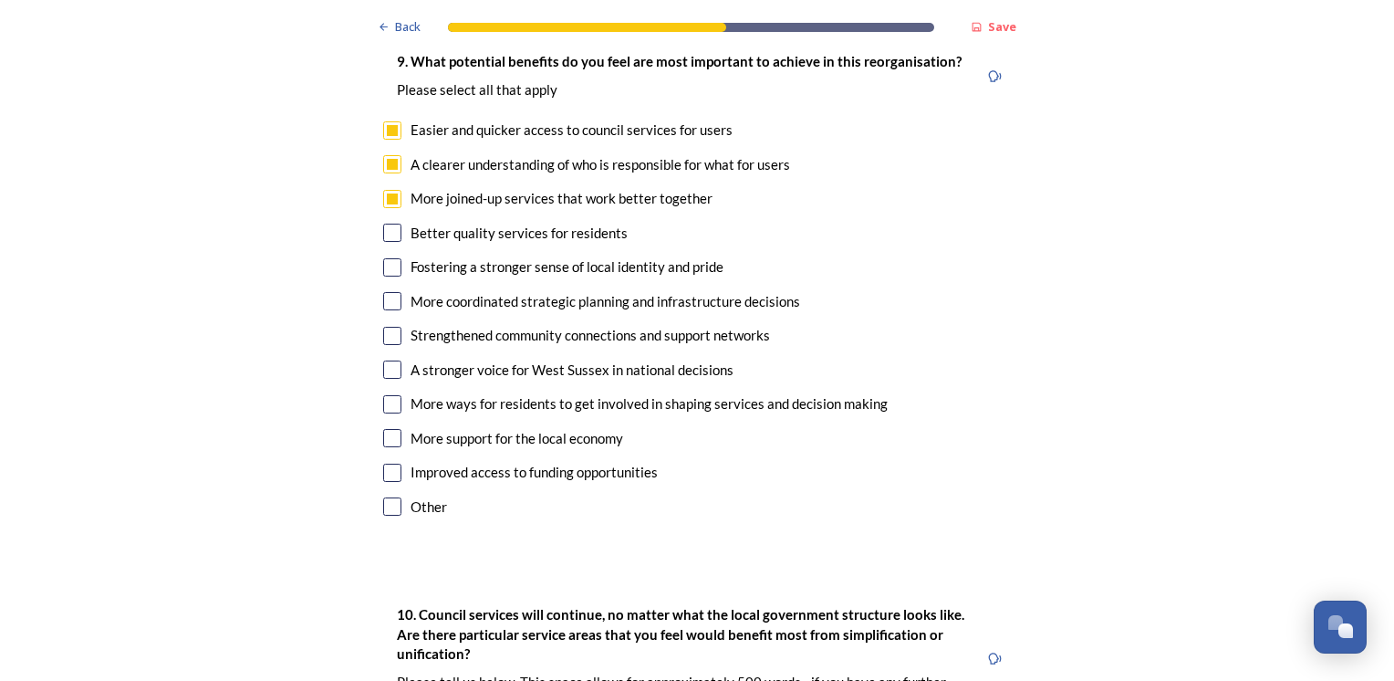
scroll to position [4347, 0]
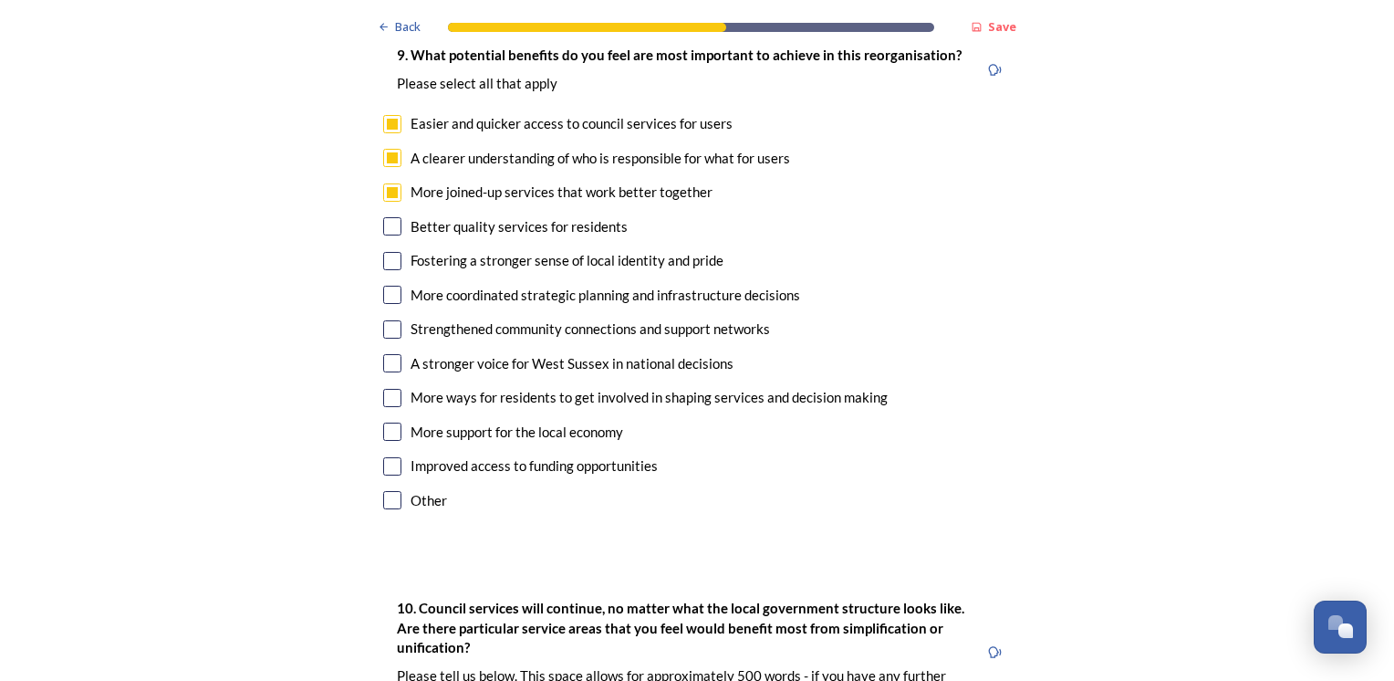
click at [390, 217] on input "checkbox" at bounding box center [392, 226] width 18 height 18
checkbox input "true"
click at [386, 286] on input "checkbox" at bounding box center [392, 295] width 18 height 18
click at [389, 286] on input "checkbox" at bounding box center [392, 295] width 18 height 18
click at [386, 286] on input "checkbox" at bounding box center [392, 295] width 18 height 18
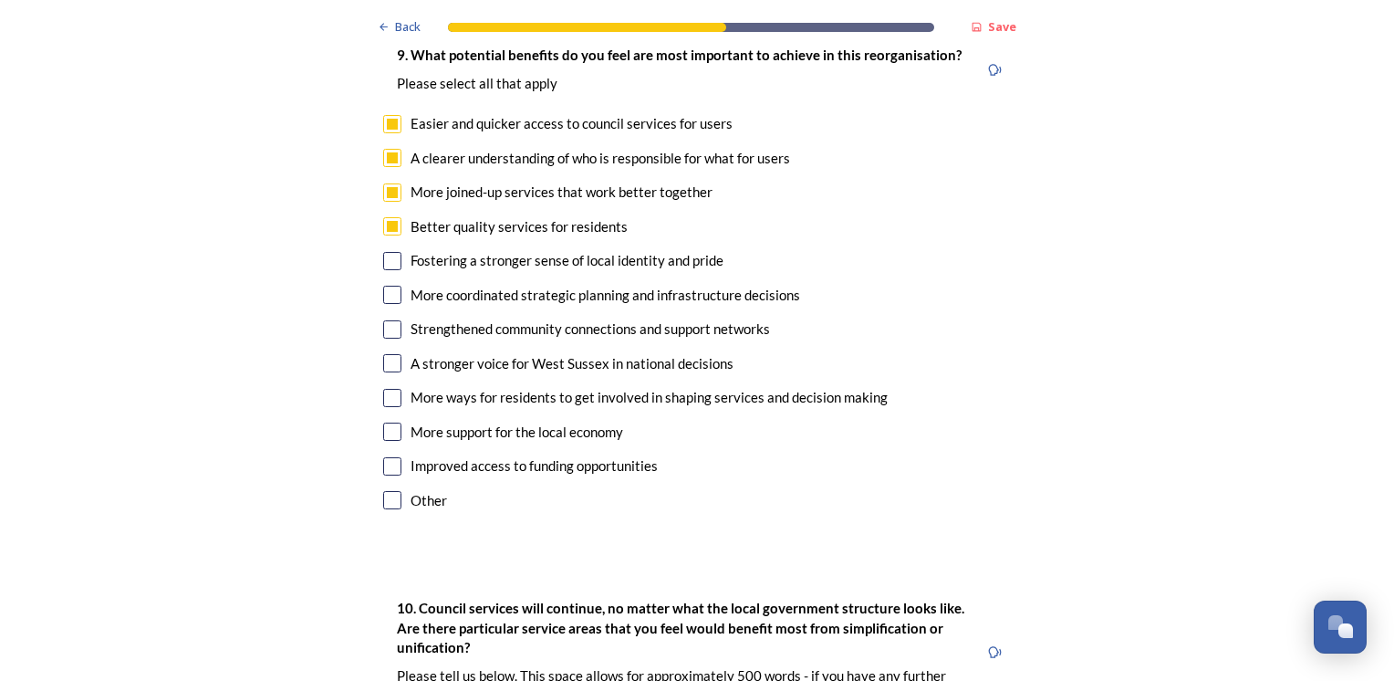
checkbox input "true"
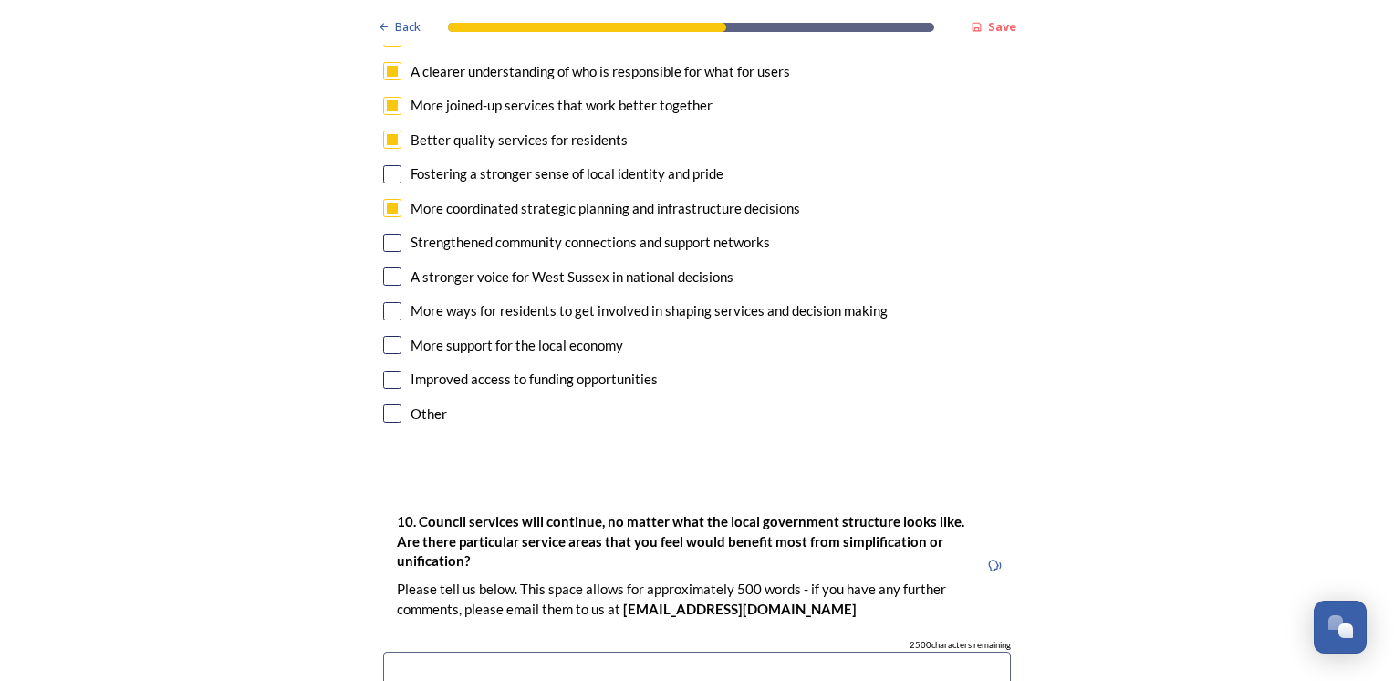
scroll to position [4437, 0]
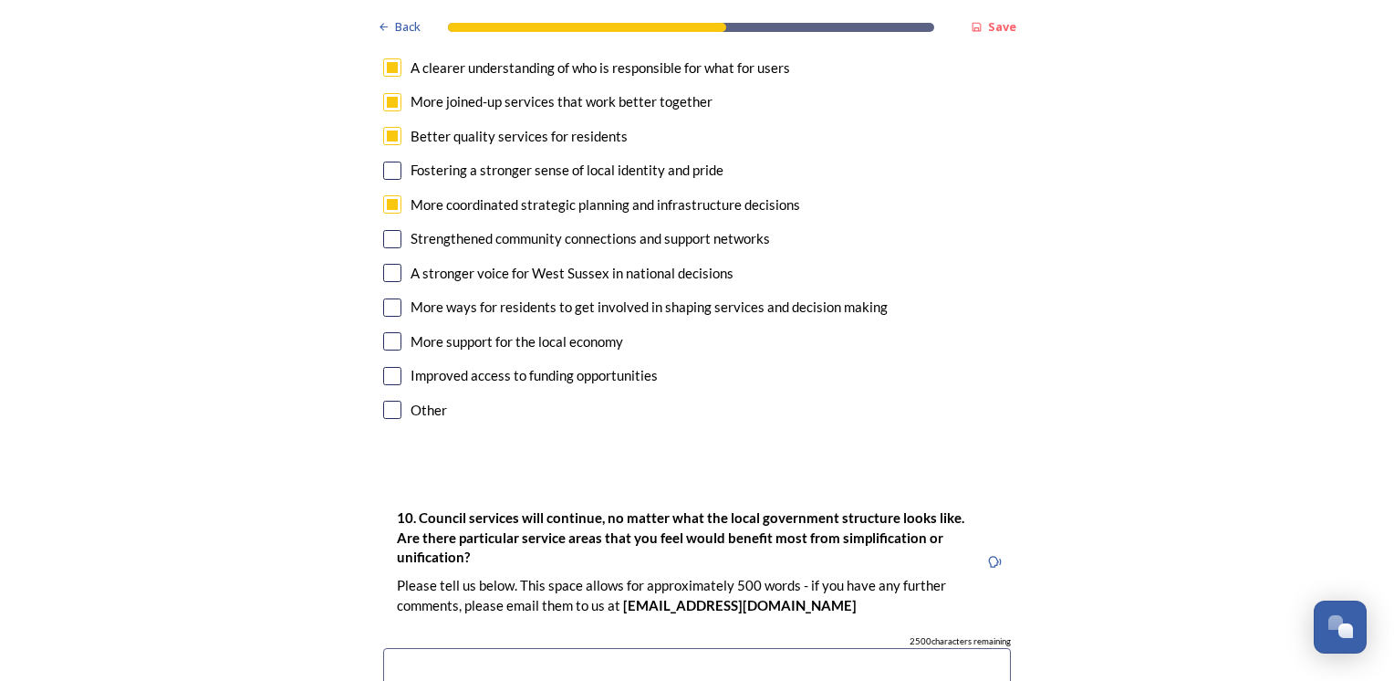
click at [383, 367] on input "checkbox" at bounding box center [392, 376] width 18 height 18
checkbox input "true"
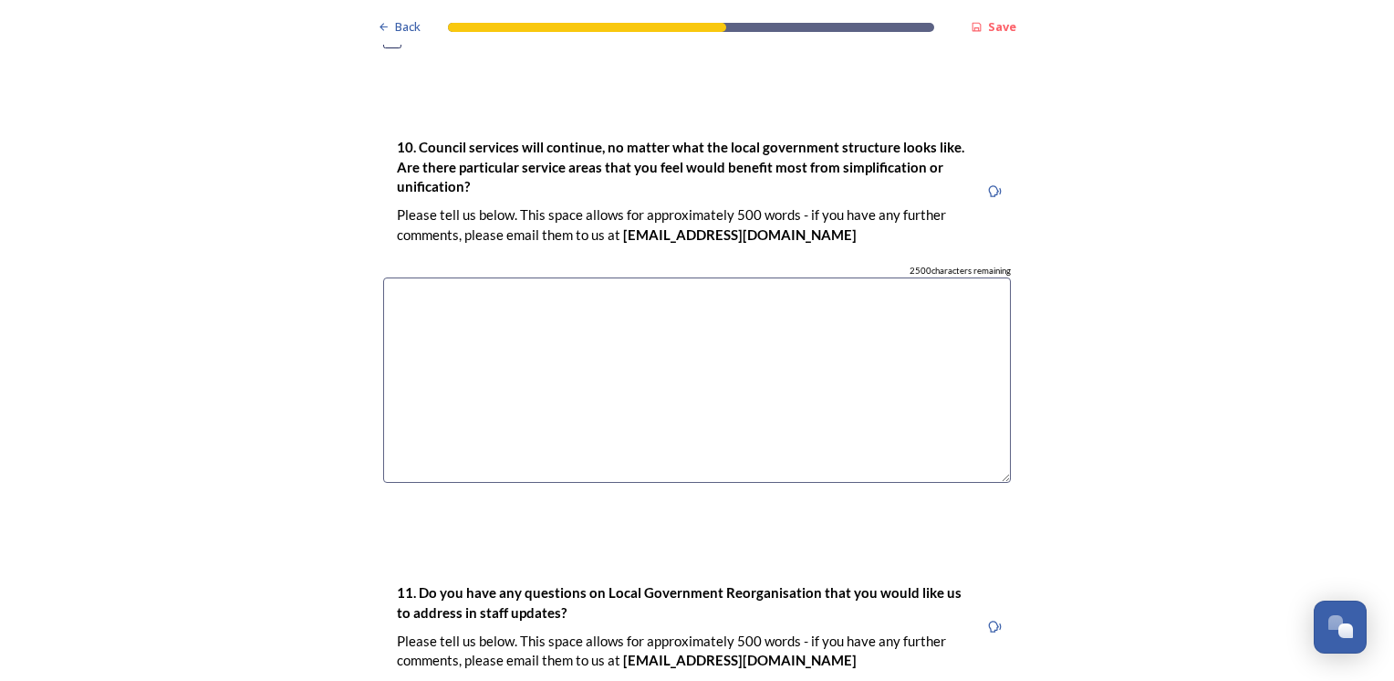
scroll to position [4809, 0]
click at [489, 306] on textarea at bounding box center [697, 378] width 628 height 205
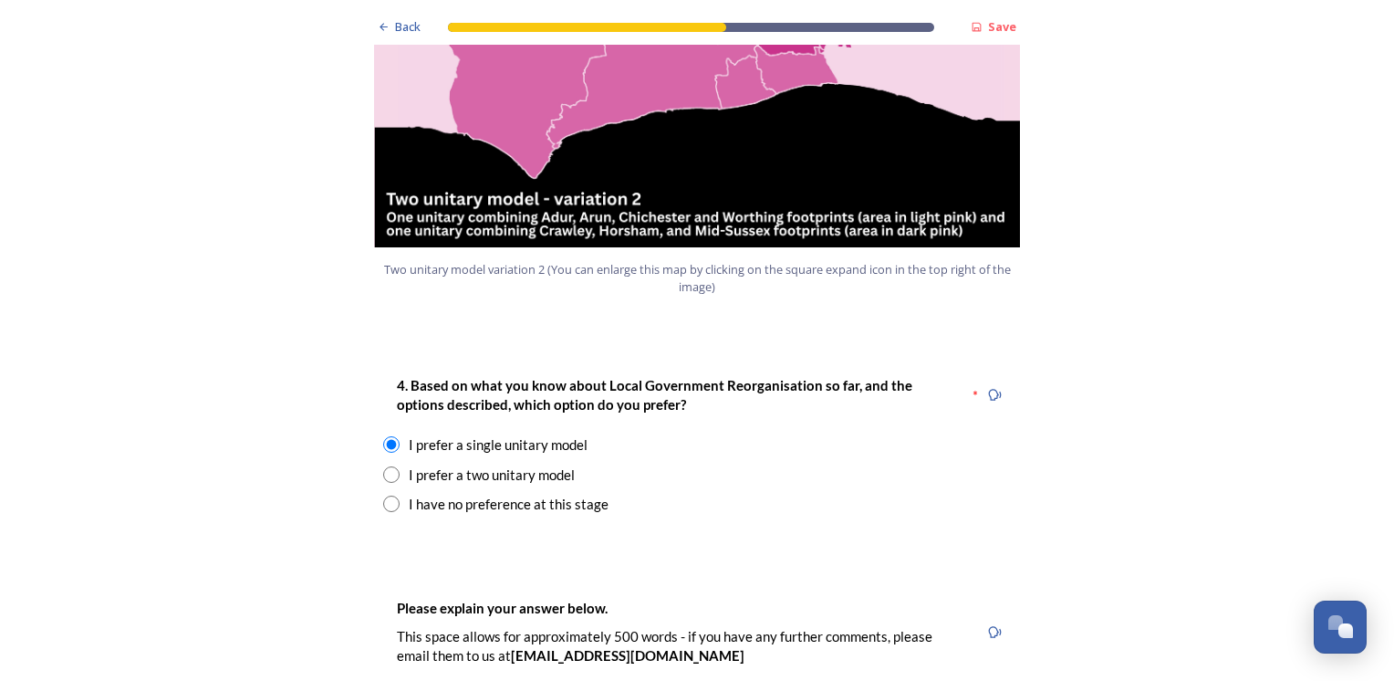
scroll to position [2189, 0]
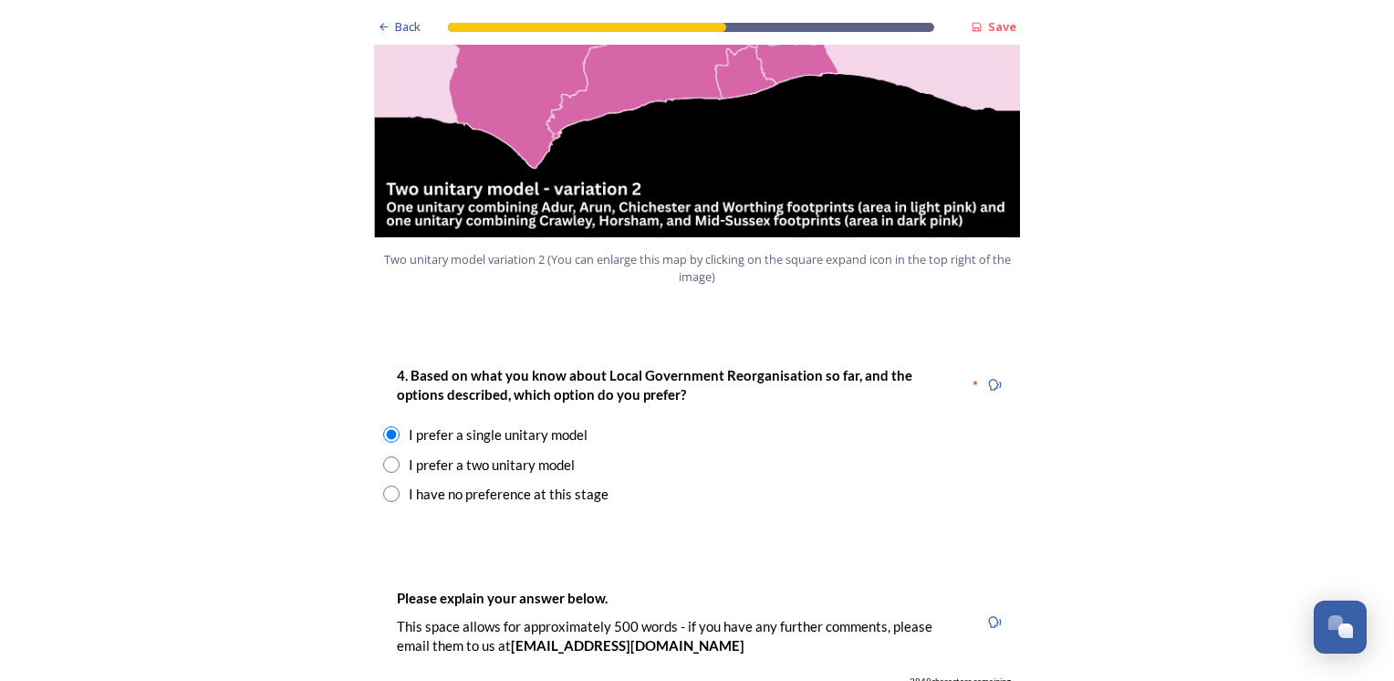
click at [383, 485] on input "radio" at bounding box center [391, 493] width 16 height 16
radio input "true"
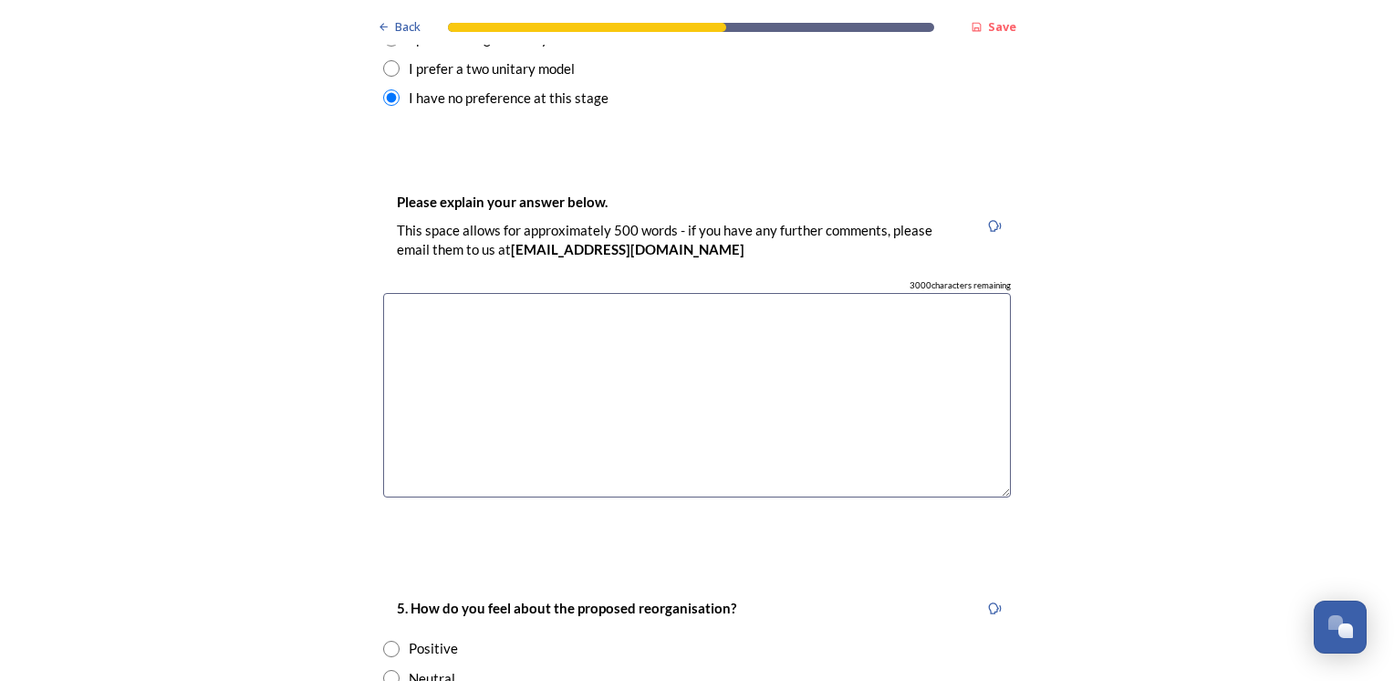
scroll to position [2587, 0]
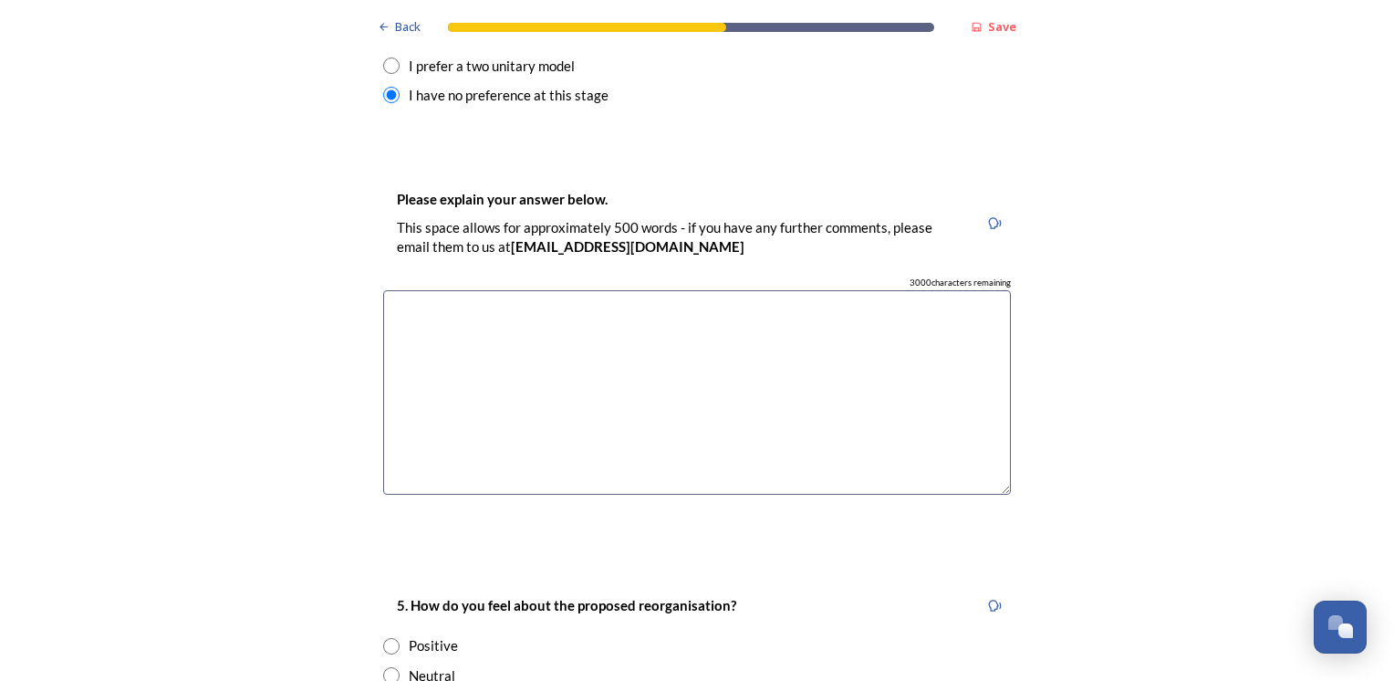
click at [465, 360] on textarea at bounding box center [697, 392] width 628 height 205
click at [640, 290] on textarea "not sure how it would pan out, as there hasnt been much information" at bounding box center [697, 392] width 628 height 205
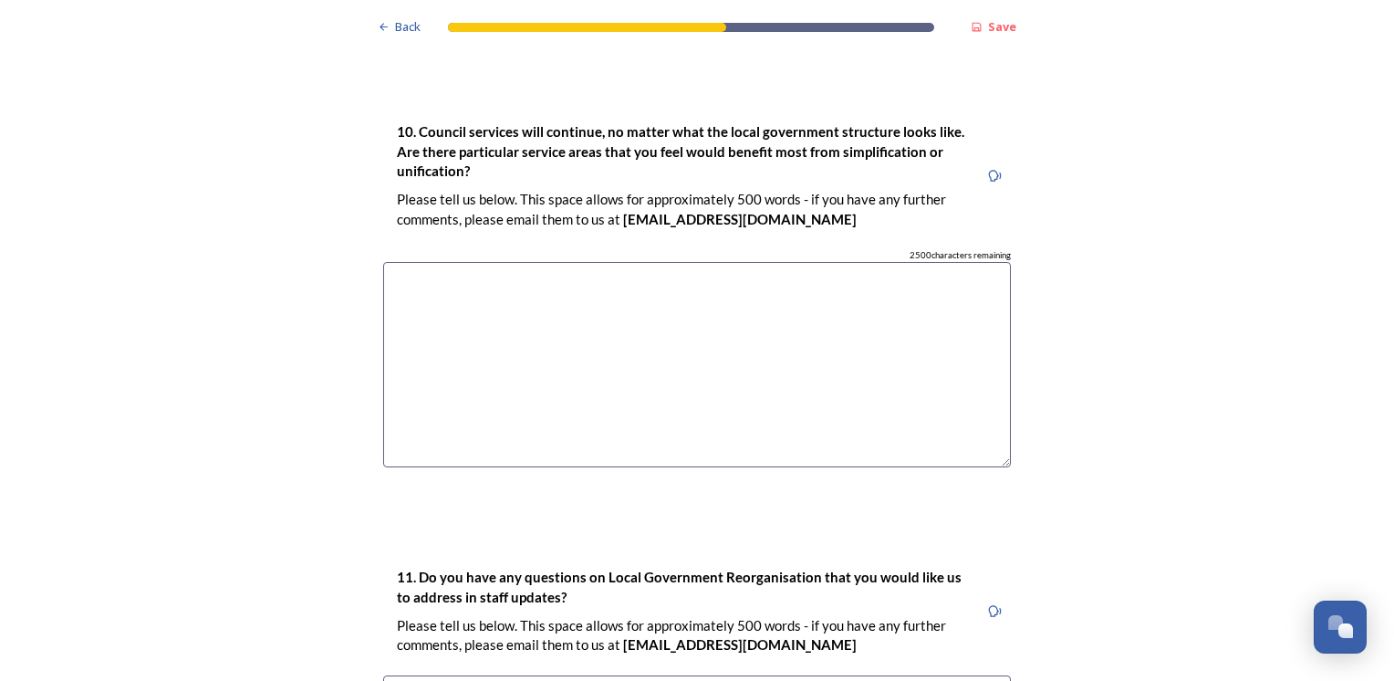
scroll to position [4864, 0]
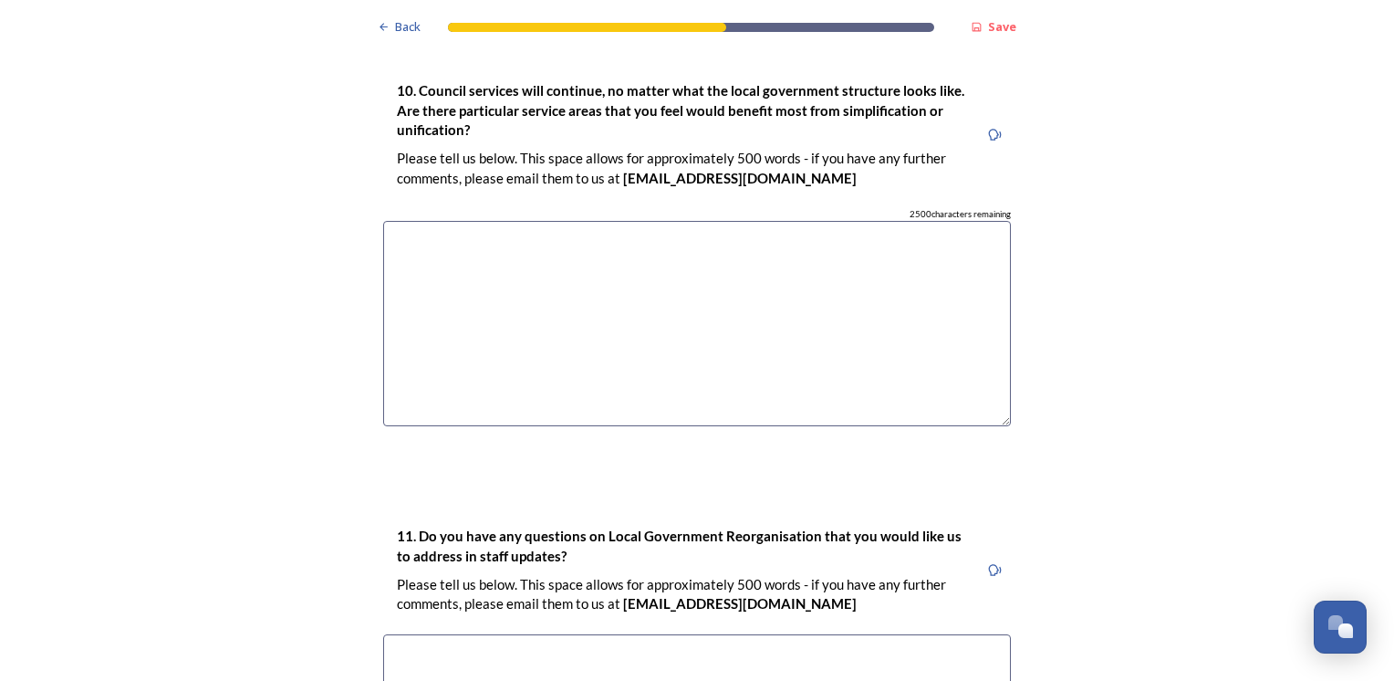
type textarea "not sure how it would pan out, as there hasn't been much information shared abo…"
click at [549, 273] on textarea at bounding box center [697, 323] width 628 height 205
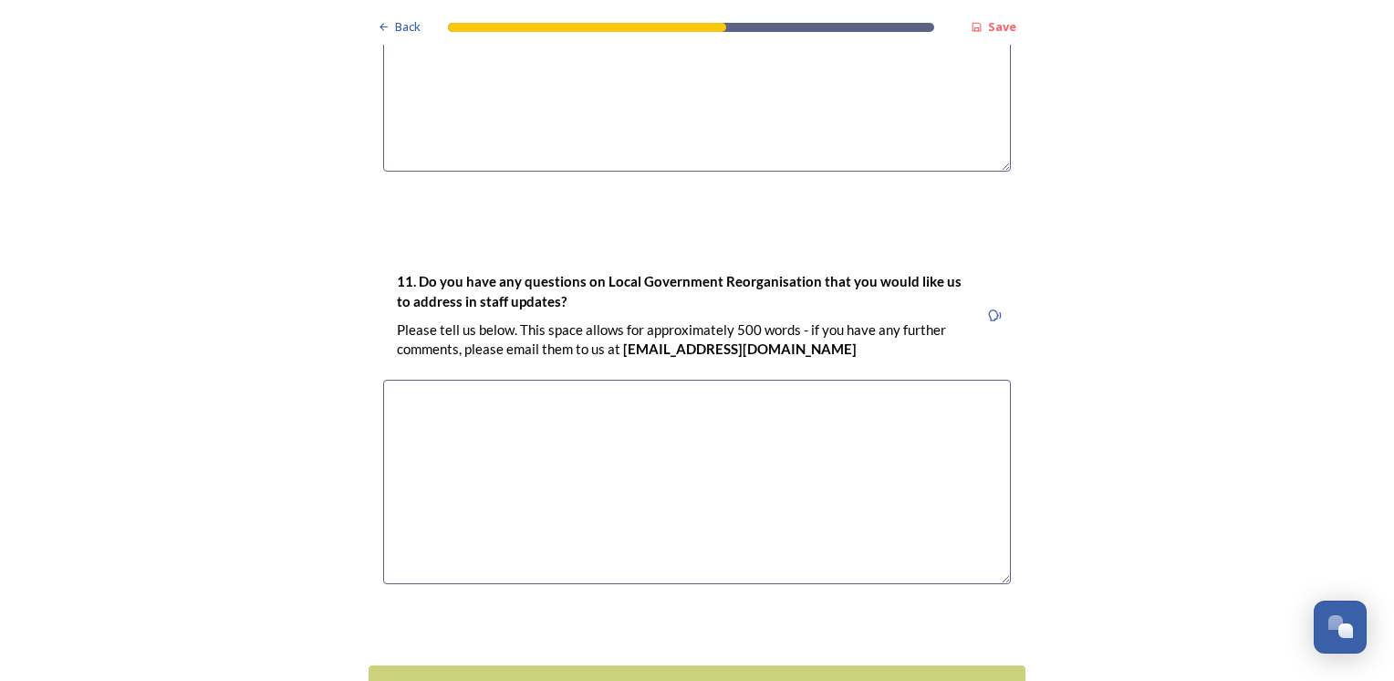
scroll to position [5145, 0]
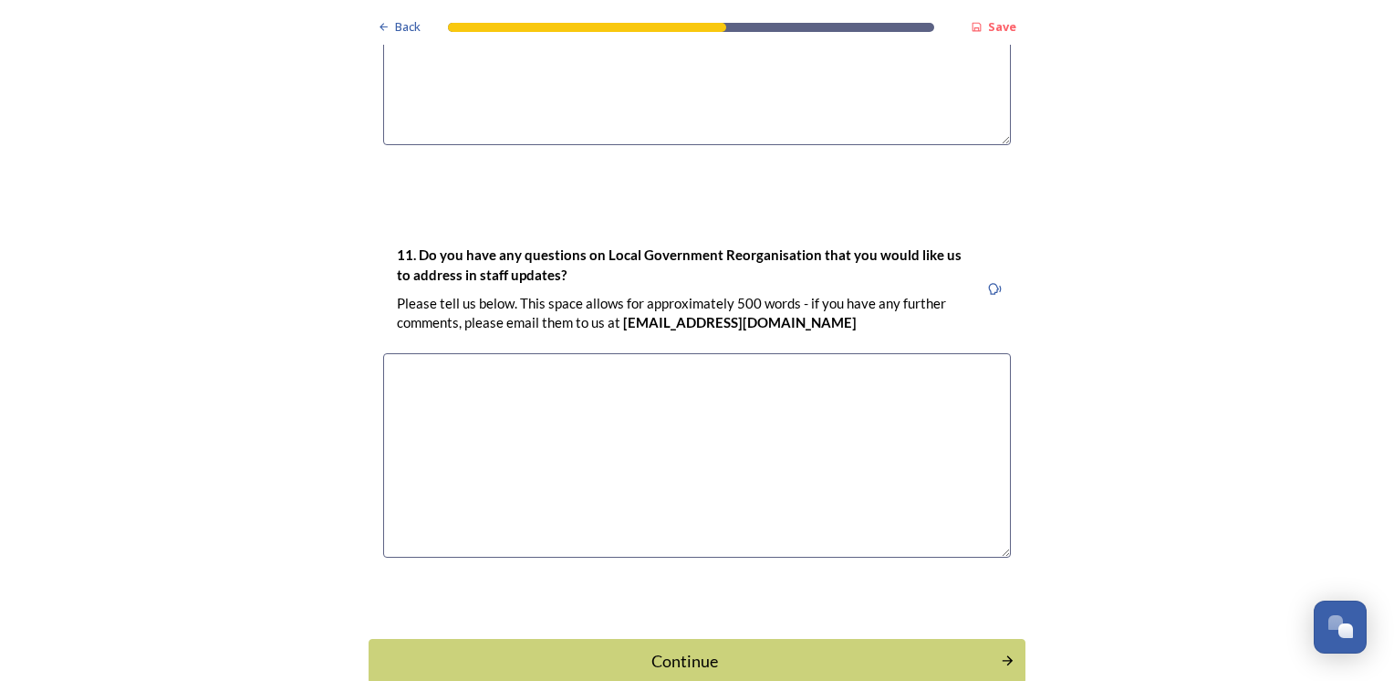
type textarea "possibly easier rubbish tip procedures"
click at [454, 412] on textarea at bounding box center [697, 455] width 628 height 205
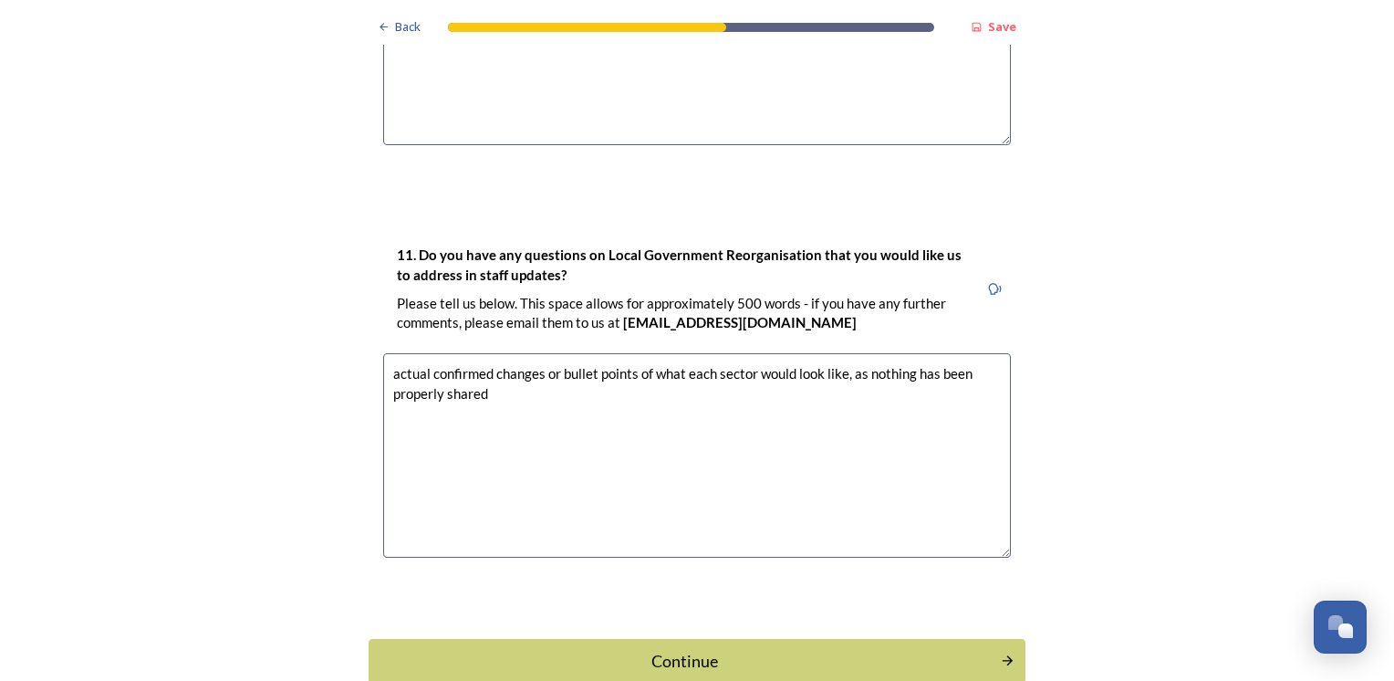
type textarea "actual confirmed changes or bullet points of what each sector would look like, …"
click at [569, 649] on div "Continue" at bounding box center [685, 661] width 612 height 25
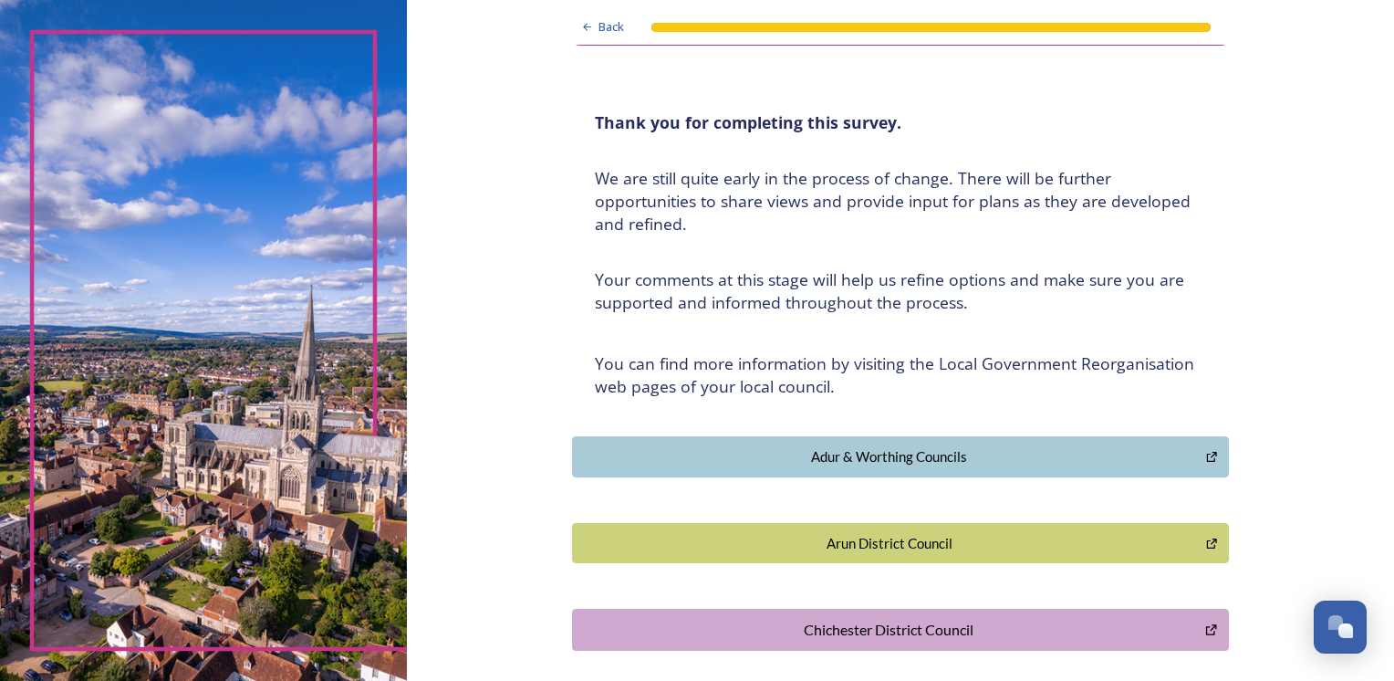
scroll to position [0, 0]
